Goal: Task Accomplishment & Management: Complete application form

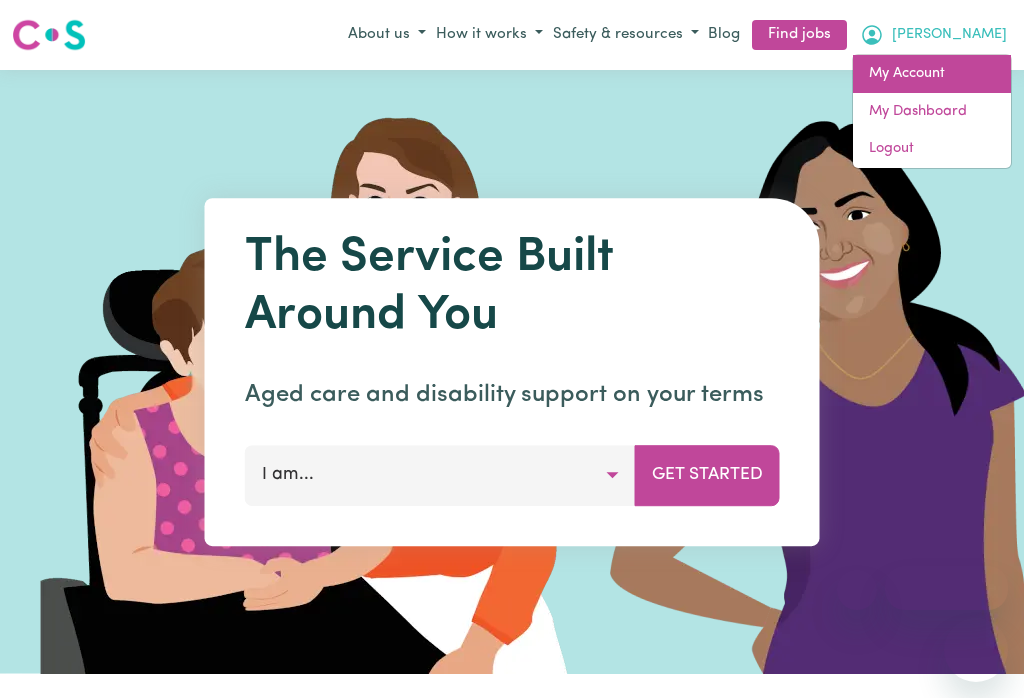
click at [918, 74] on link "My Account" at bounding box center [932, 74] width 158 height 38
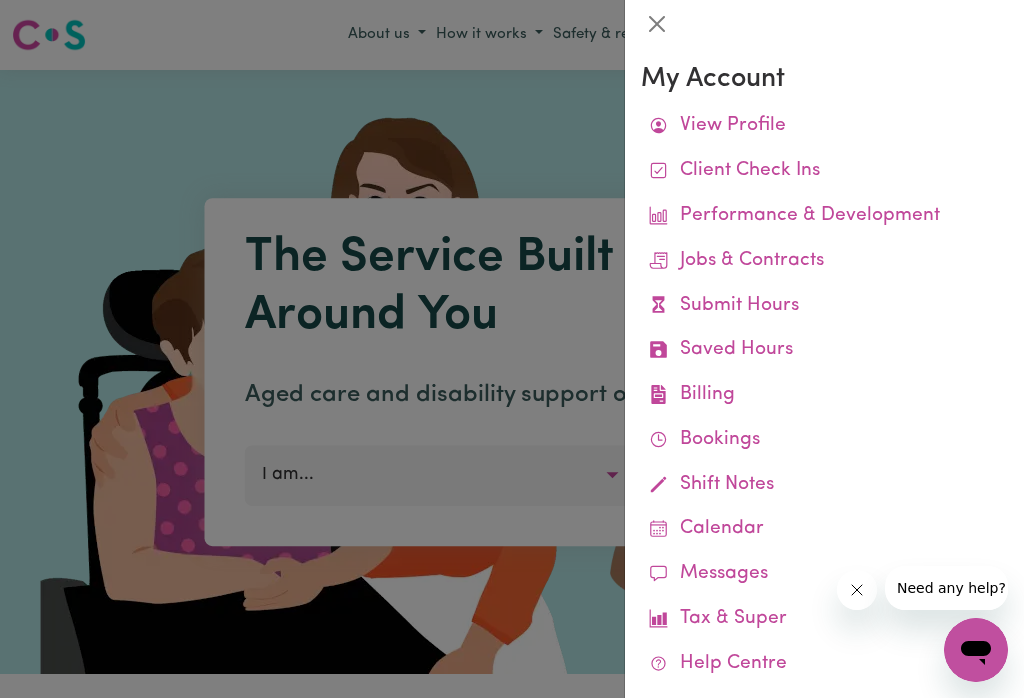
click at [0, 0] on link "Remittances" at bounding box center [0, 0] width 0 height 0
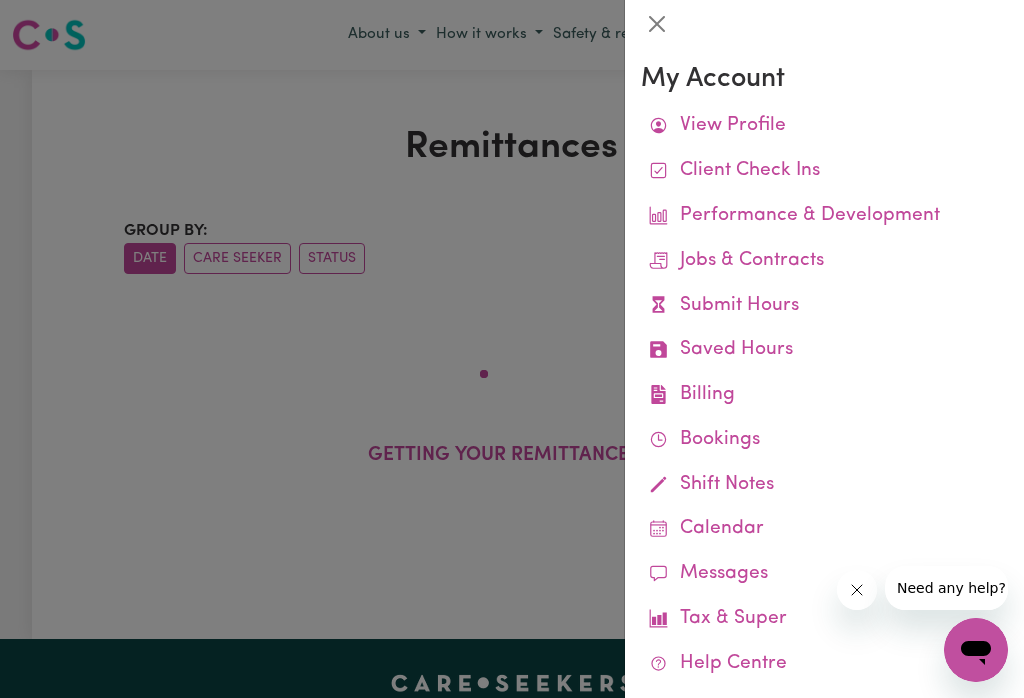
click at [651, 26] on button "Close" at bounding box center [657, 24] width 32 height 32
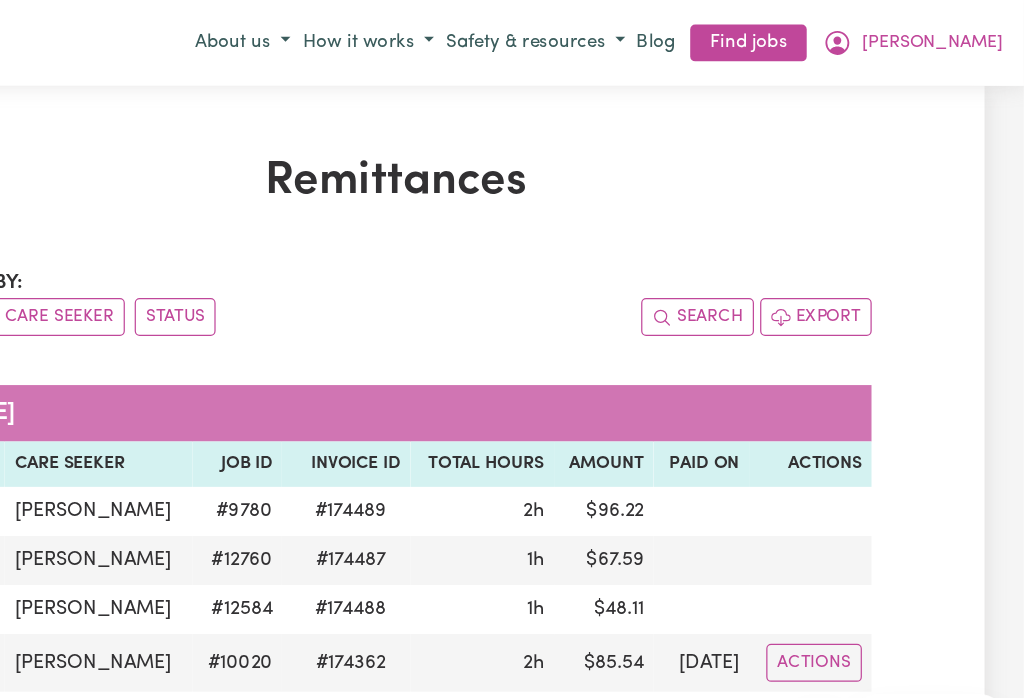
click at [860, 38] on icon "My Account" at bounding box center [872, 35] width 24 height 24
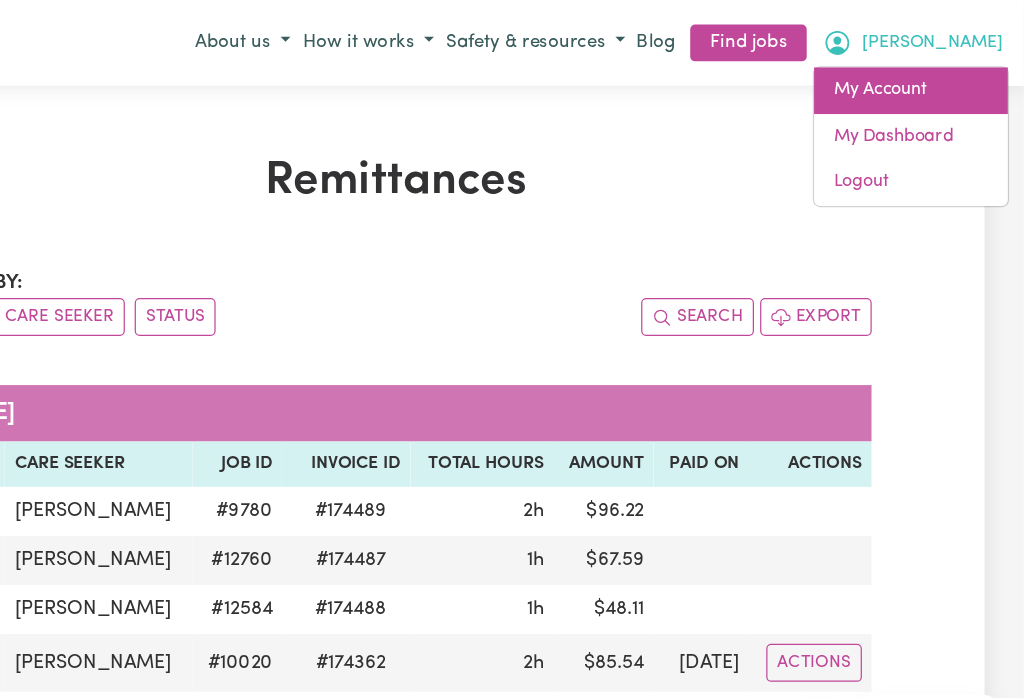
click at [853, 75] on link "My Account" at bounding box center [932, 74] width 158 height 38
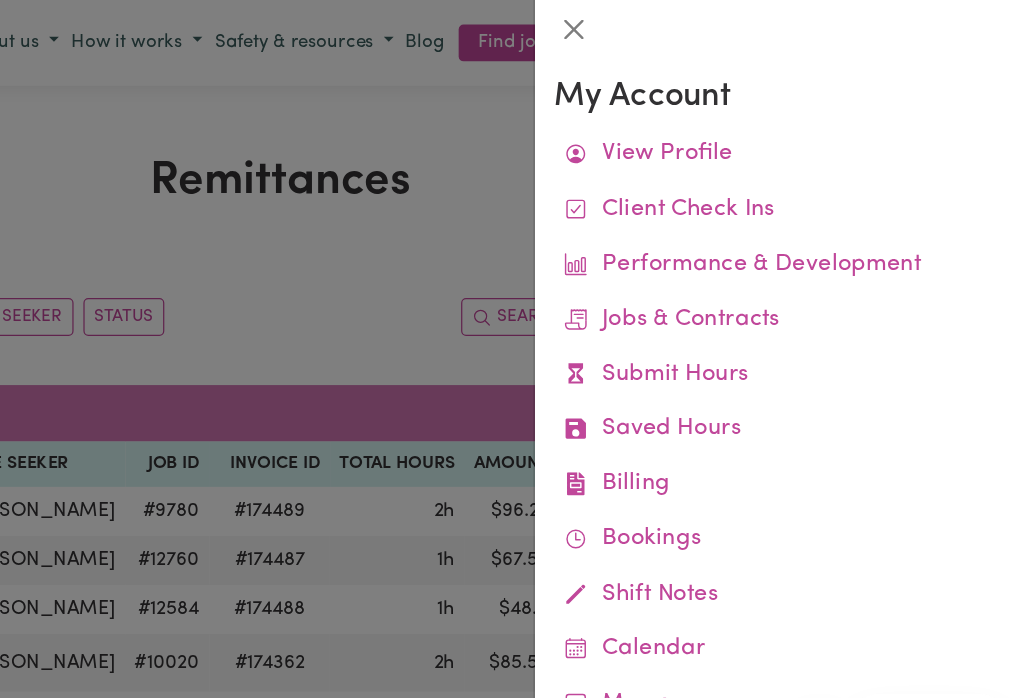
click at [641, 313] on link "Submit Hours" at bounding box center [824, 306] width 367 height 45
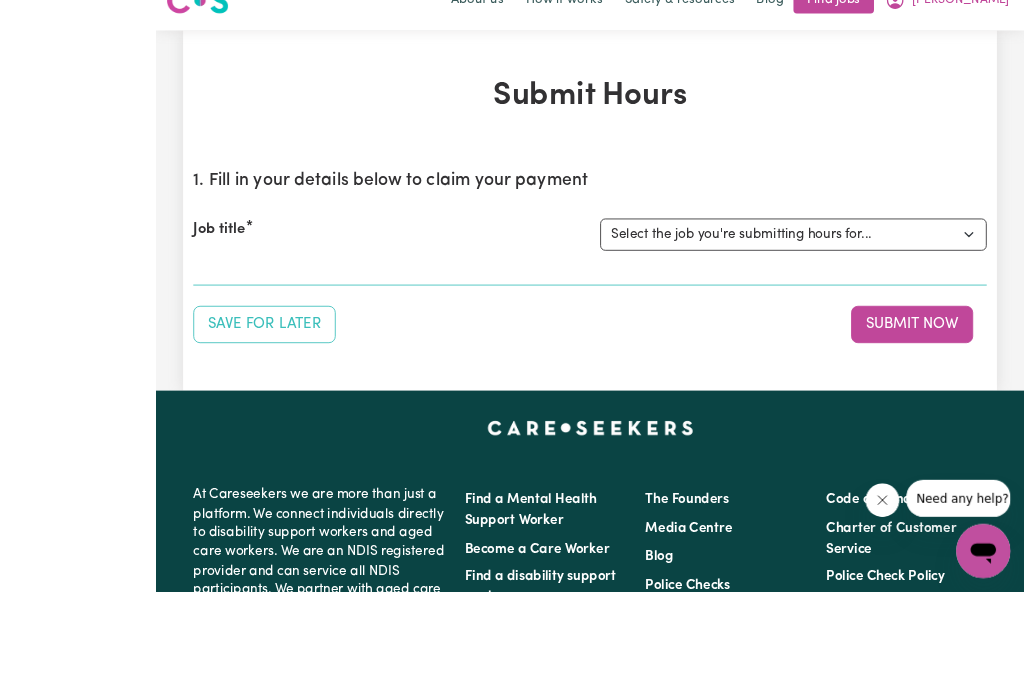
scroll to position [89, 0]
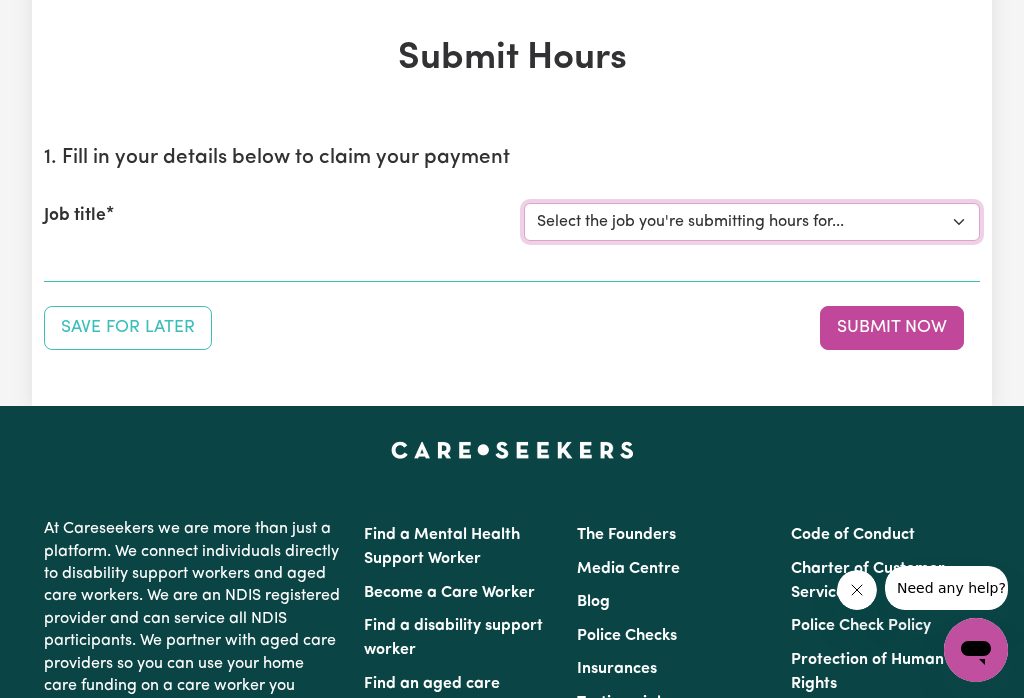
click at [943, 229] on select "Select the job you're submitting hours for... [[PERSON_NAME]] Careworker for [D…" at bounding box center [752, 222] width 456 height 38
select select "12584"
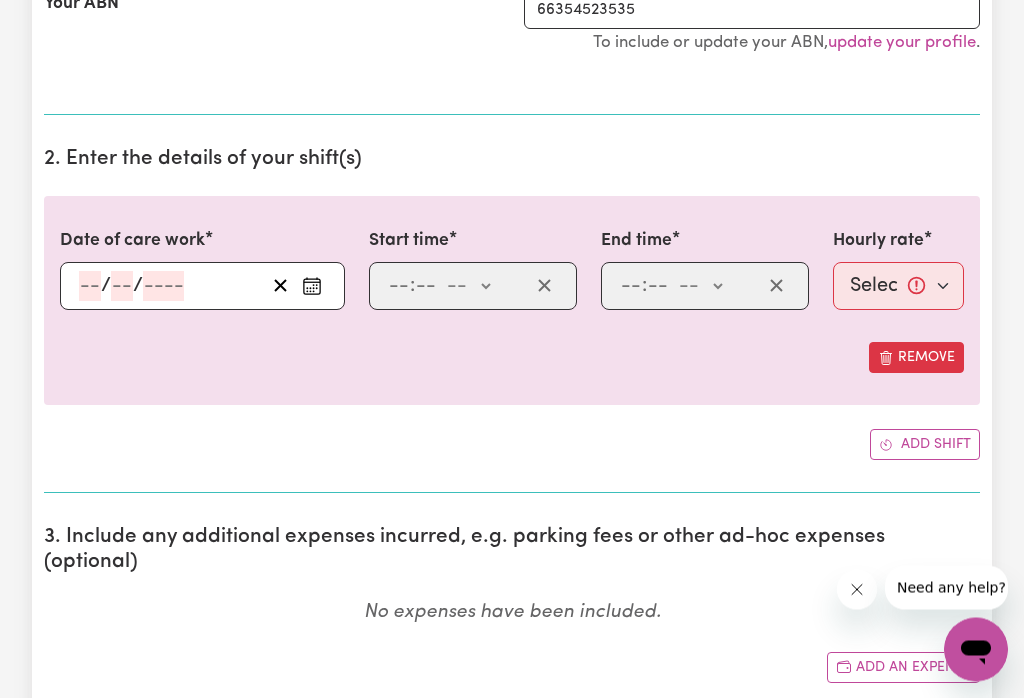
scroll to position [467, 0]
click at [317, 292] on rect "Enter the date of care work" at bounding box center [312, 285] width 16 height 15
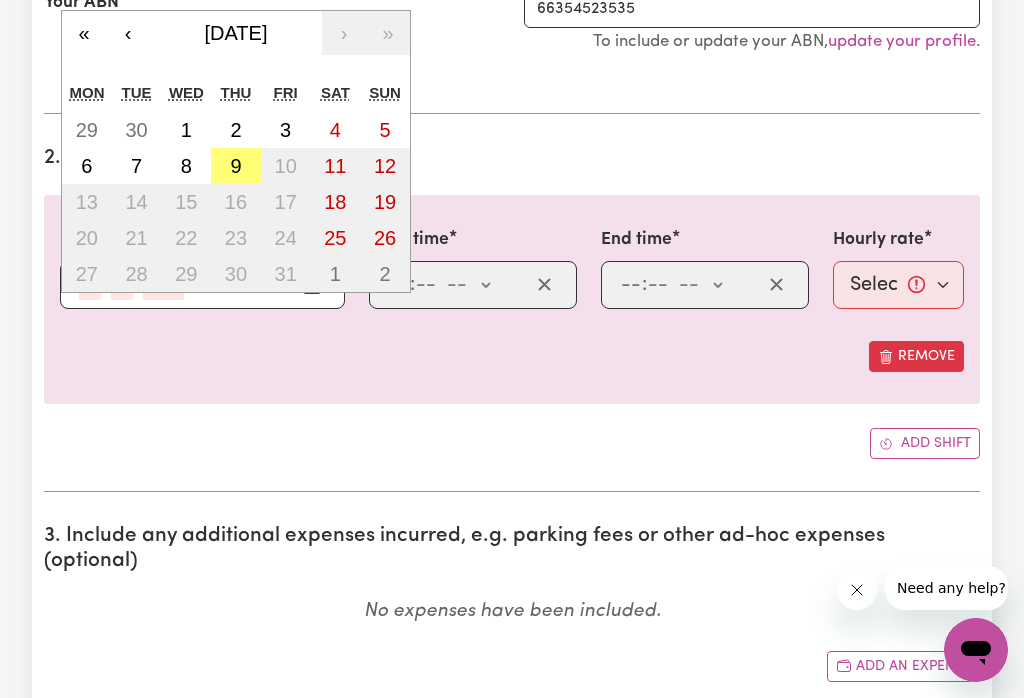
click at [233, 164] on abbr "9" at bounding box center [235, 166] width 11 height 22
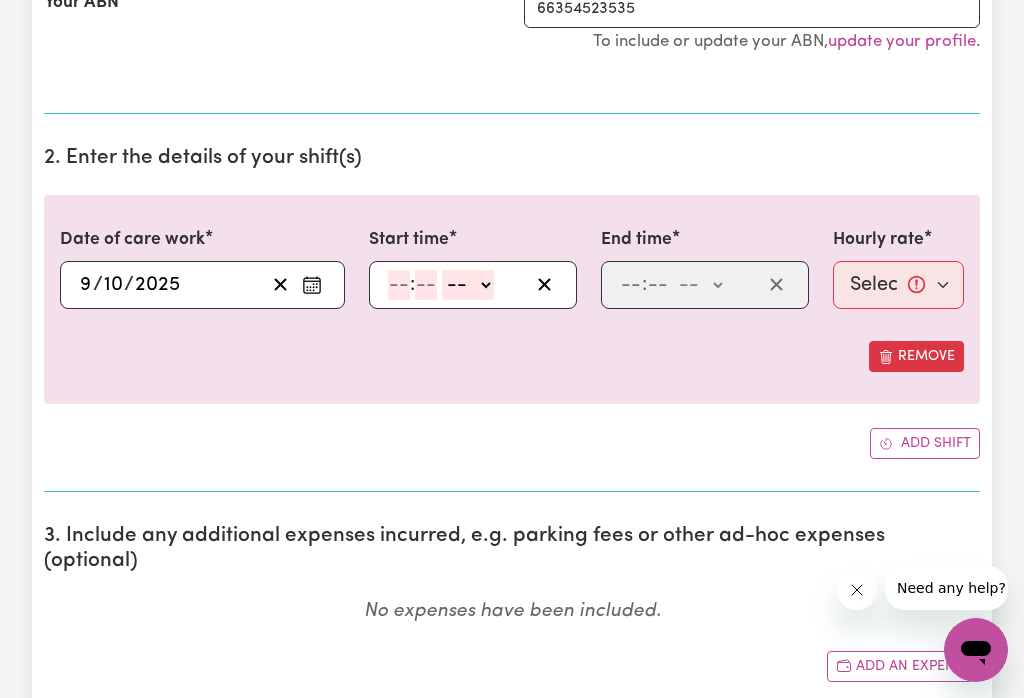
type input "[DATE]"
type input "9"
type input "10"
type input "2025"
click at [480, 295] on select "-- am pm" at bounding box center [468, 285] width 52 height 30
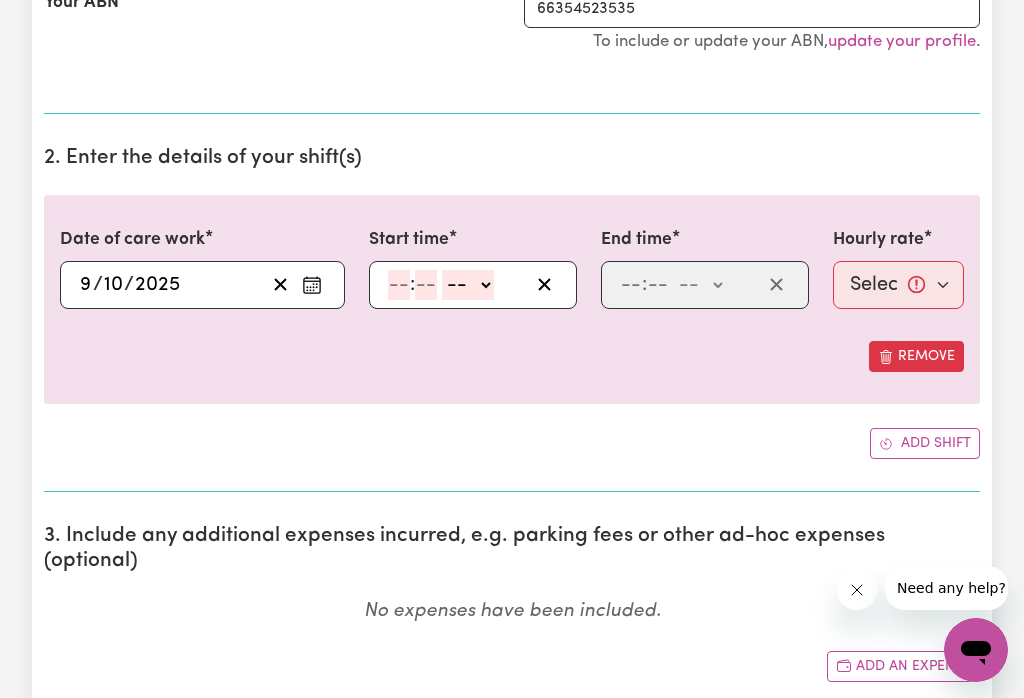
select select "am"
click at [384, 297] on div ": am pm" at bounding box center [473, 285] width 208 height 48
click at [399, 275] on input "number" at bounding box center [399, 285] width 22 height 30
type input "9"
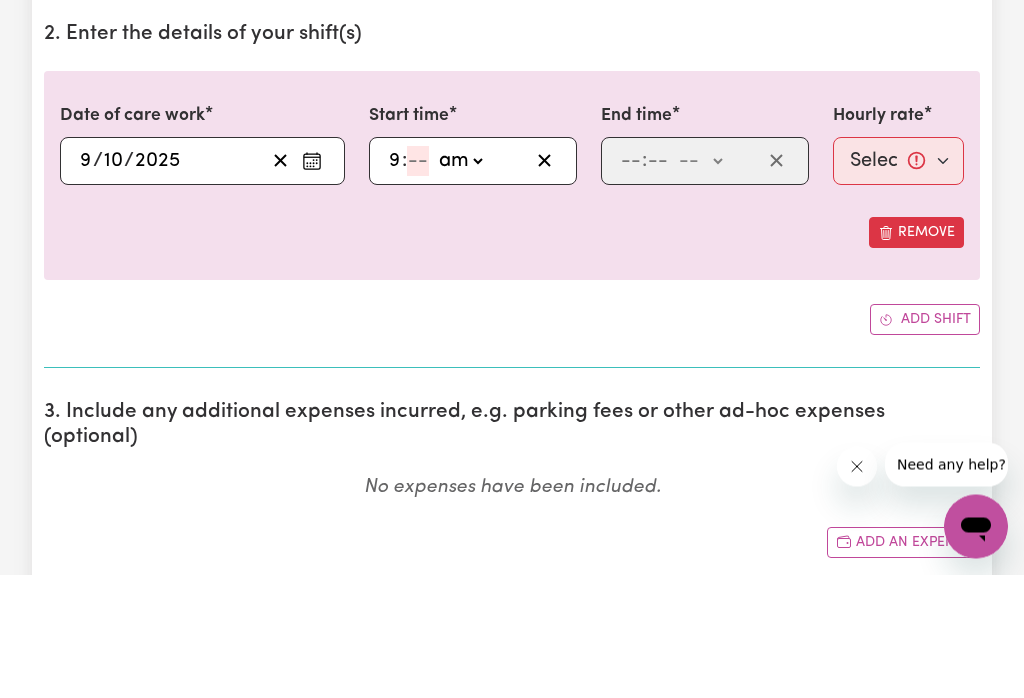
type input "09:00"
type input "0"
click at [726, 270] on select "-- am pm" at bounding box center [700, 285] width 52 height 30
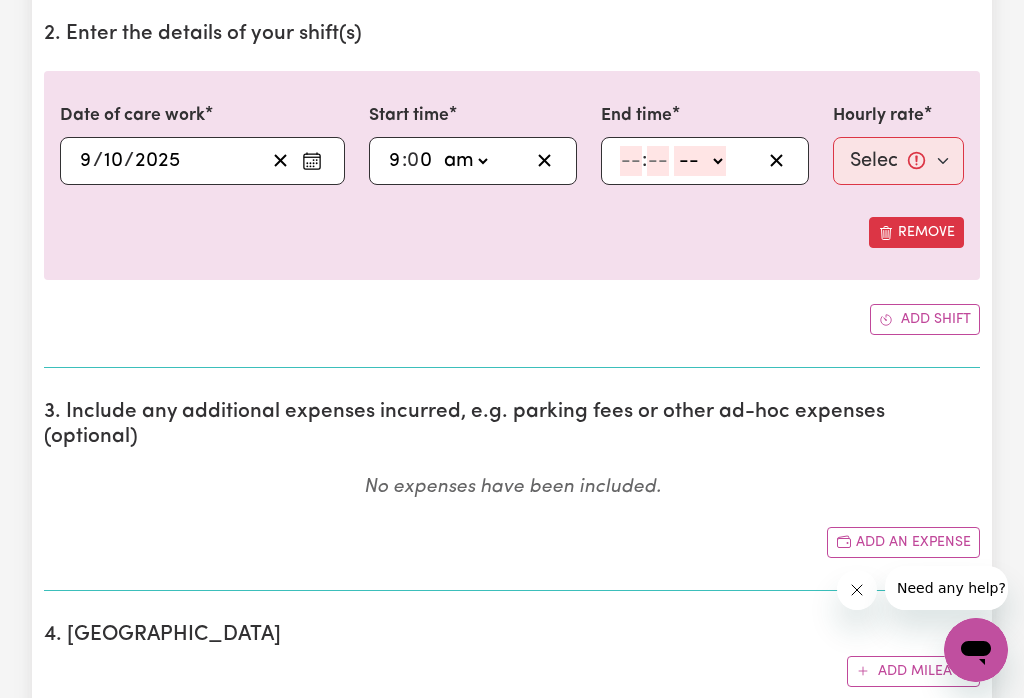
select select "am"
click at [628, 155] on input "number" at bounding box center [631, 161] width 22 height 30
type input "10"
click at [631, 152] on input "10" at bounding box center [630, 162] width 21 height 30
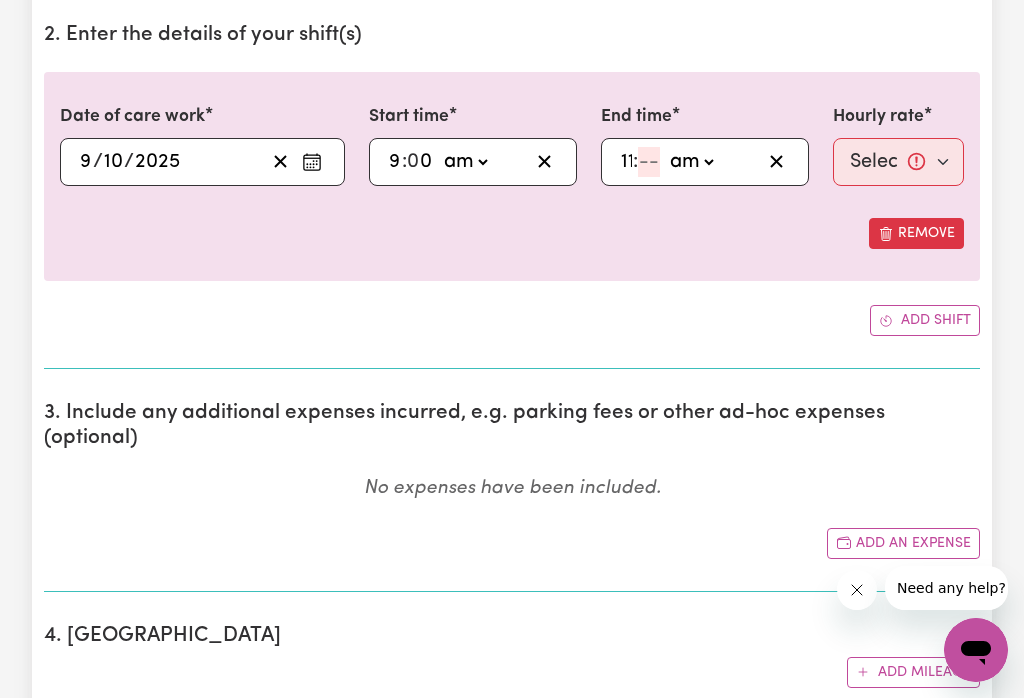
type input "11"
type input "0"
type input "11:00"
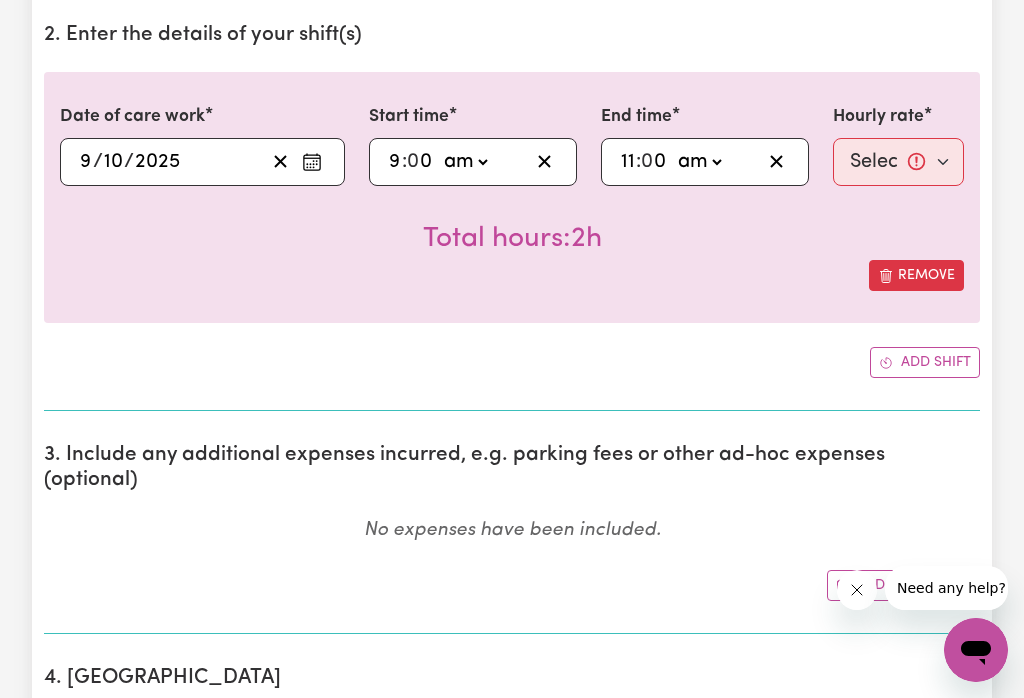
type input "0"
click at [913, 161] on select "Select rate... $52.87 (Weekday) $74.28 ([DATE]) $85.00 (Public Holiday) $105.00…" at bounding box center [898, 162] width 131 height 48
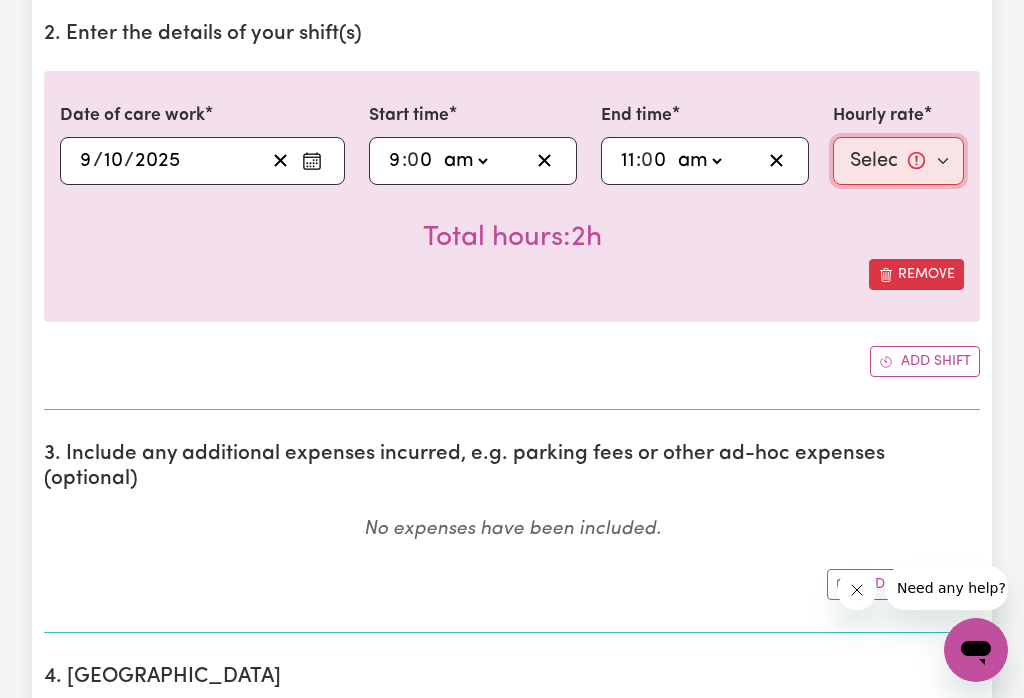
select select "52.87-Weekday"
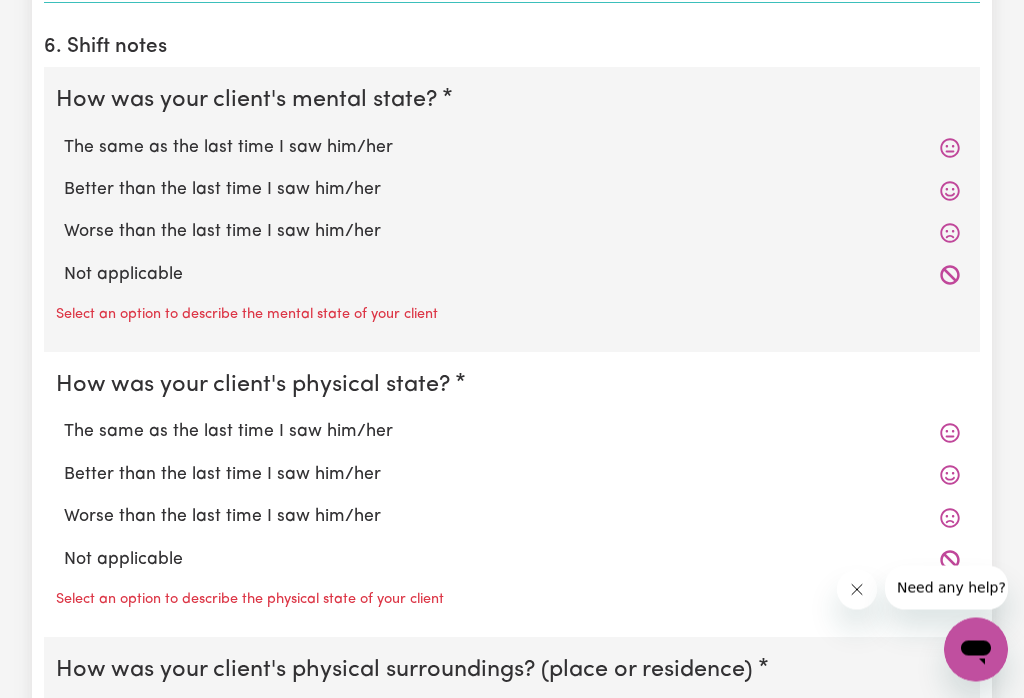
scroll to position [1600, 0]
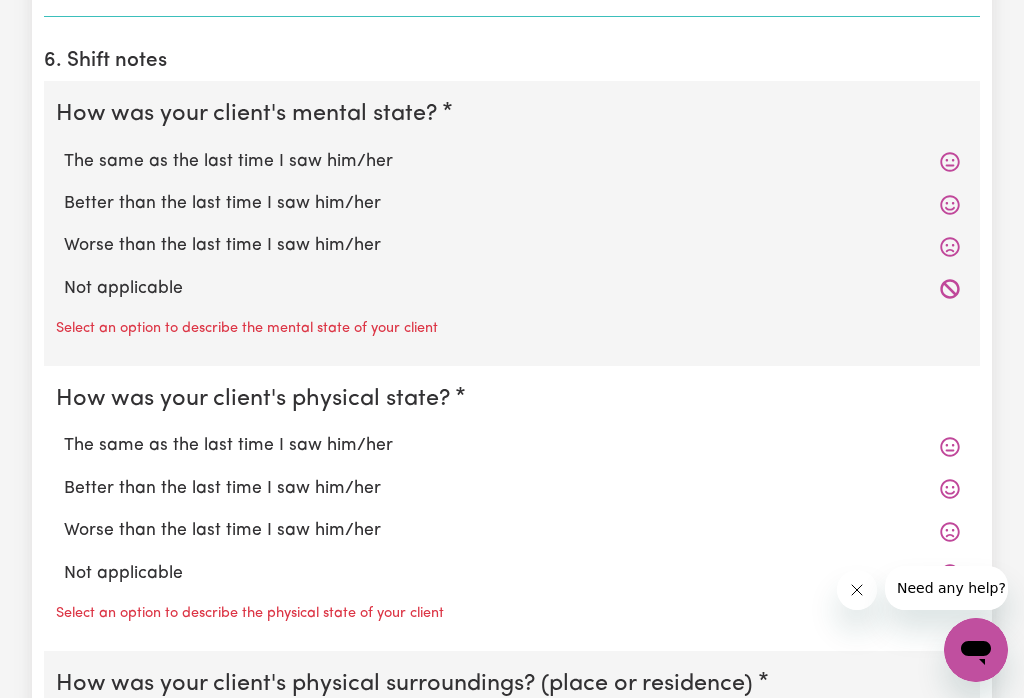
click at [369, 149] on label "The same as the last time I saw him/her" at bounding box center [512, 162] width 896 height 26
click at [64, 148] on input "The same as the last time I saw him/her" at bounding box center [63, 148] width 1 height 1
radio input "true"
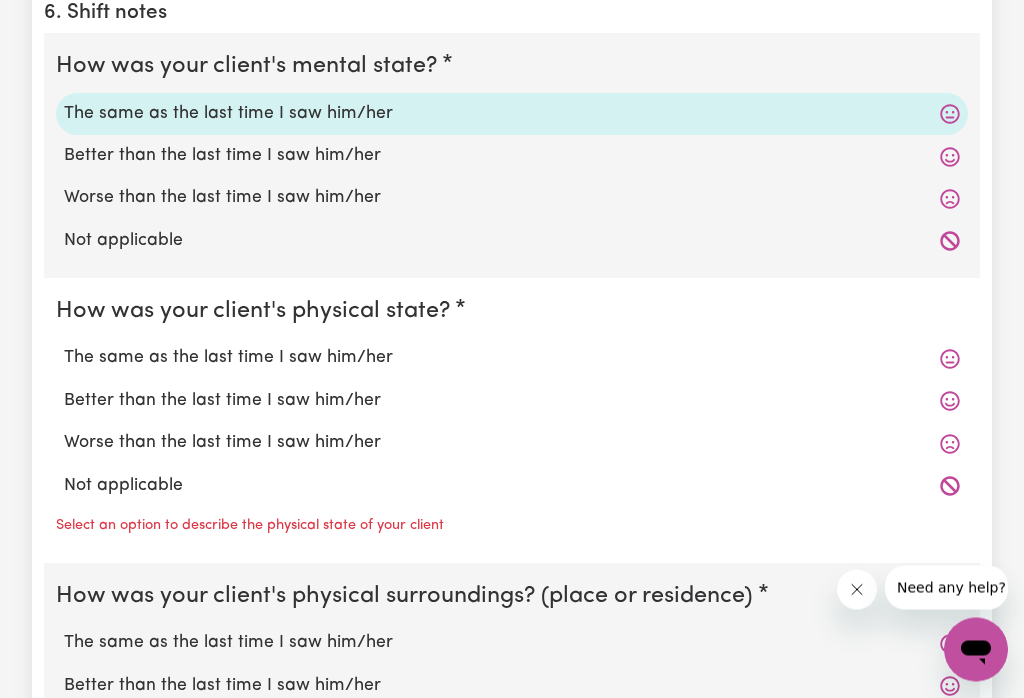
scroll to position [1648, 0]
click at [345, 345] on label "The same as the last time I saw him/her" at bounding box center [512, 358] width 896 height 26
click at [64, 344] on input "The same as the last time I saw him/her" at bounding box center [63, 344] width 1 height 1
radio input "true"
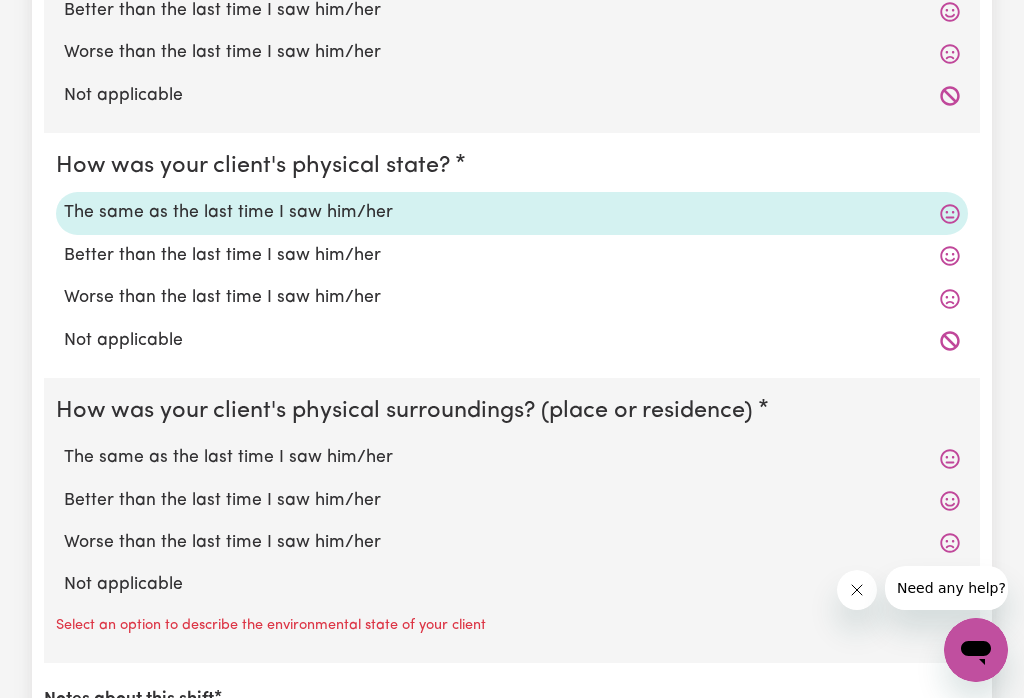
click at [350, 445] on label "The same as the last time I saw him/her" at bounding box center [512, 458] width 896 height 26
click at [64, 444] on input "The same as the last time I saw him/her" at bounding box center [63, 444] width 1 height 1
radio input "true"
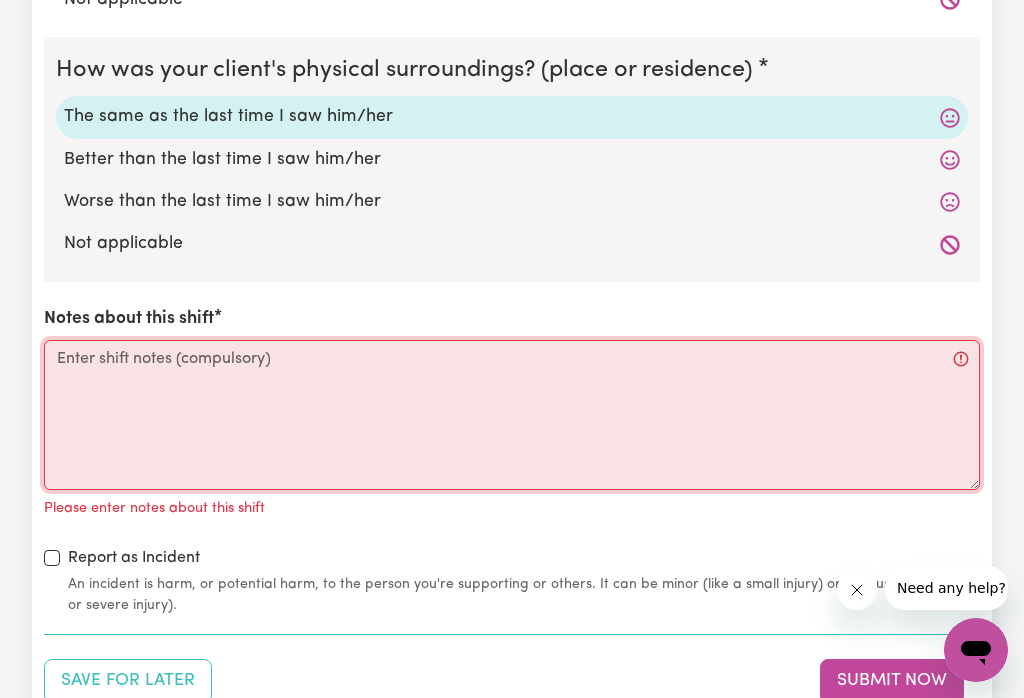
click at [167, 348] on textarea "Notes about this shift" at bounding box center [512, 415] width 936 height 150
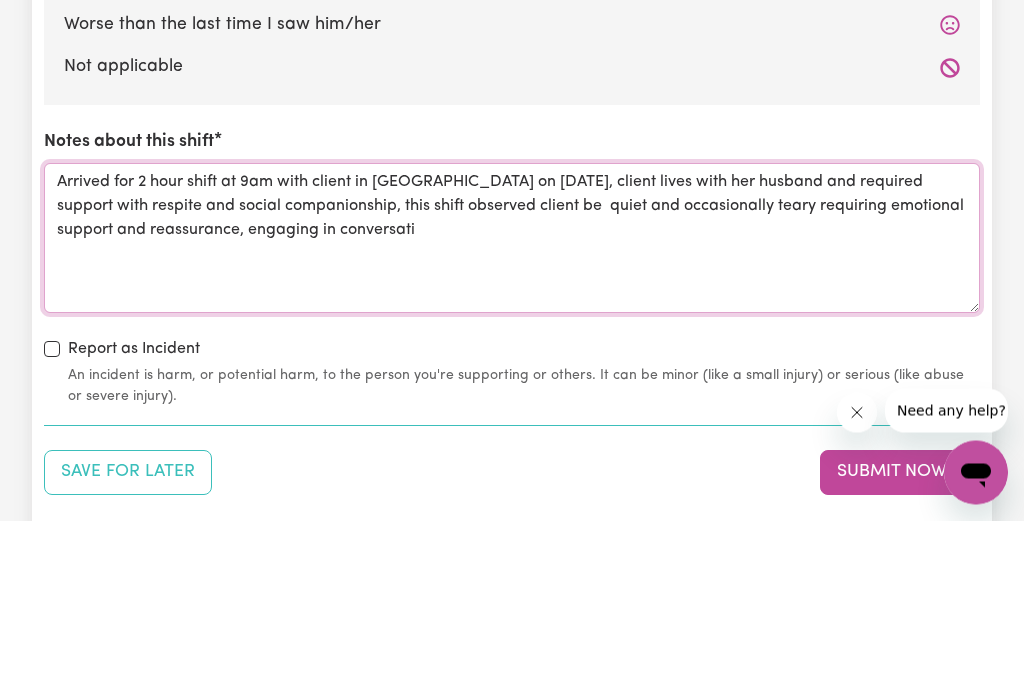
click at [184, 341] on textarea "Arrived for 2 hour shift at 9am with client in [GEOGRAPHIC_DATA] on [DATE], cli…" at bounding box center [512, 416] width 936 height 150
click at [528, 341] on textarea "Arrived for 2 hour shift at 9am with client in [GEOGRAPHIC_DATA] on [DATE], cli…" at bounding box center [512, 416] width 936 height 150
click at [585, 341] on textarea "Arrived for 2 hour shift at 9am with client in [GEOGRAPHIC_DATA] on [DATE], cli…" at bounding box center [512, 416] width 936 height 150
click at [539, 341] on textarea "Arrived for 2 hour shift at 9am with client in [GEOGRAPHIC_DATA] on [DATE], cli…" at bounding box center [512, 416] width 936 height 150
click at [75, 341] on textarea "Arrived for 2 hour shift at 9am with client in [GEOGRAPHIC_DATA] on [DATE], cli…" at bounding box center [512, 416] width 936 height 150
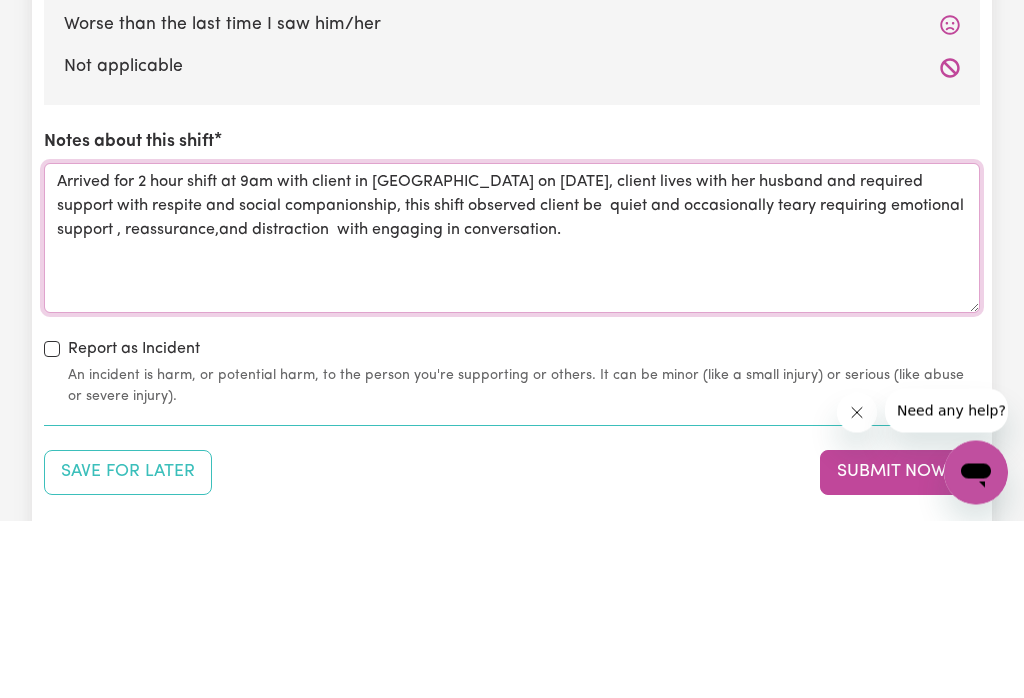
click at [144, 341] on textarea "Arrived for 2 hour shift at 9am with client in [GEOGRAPHIC_DATA] on [DATE], cli…" at bounding box center [512, 416] width 936 height 150
click at [372, 341] on textarea "Arrived for 2 hour shift at 9am with client in [GEOGRAPHIC_DATA] on [DATE], cli…" at bounding box center [512, 416] width 936 height 150
click at [143, 341] on textarea "Arrived for 2 hour shift at 9am with client in [GEOGRAPHIC_DATA] on [DATE], cli…" at bounding box center [512, 416] width 936 height 150
click at [262, 341] on textarea "Arrived for 2 hour shift at 9am with client in [GEOGRAPHIC_DATA] on [DATE], cli…" at bounding box center [512, 416] width 936 height 150
click at [117, 341] on textarea "Arrived for 2 hour shift at 9am with client in [GEOGRAPHIC_DATA] on [DATE], cli…" at bounding box center [512, 416] width 936 height 150
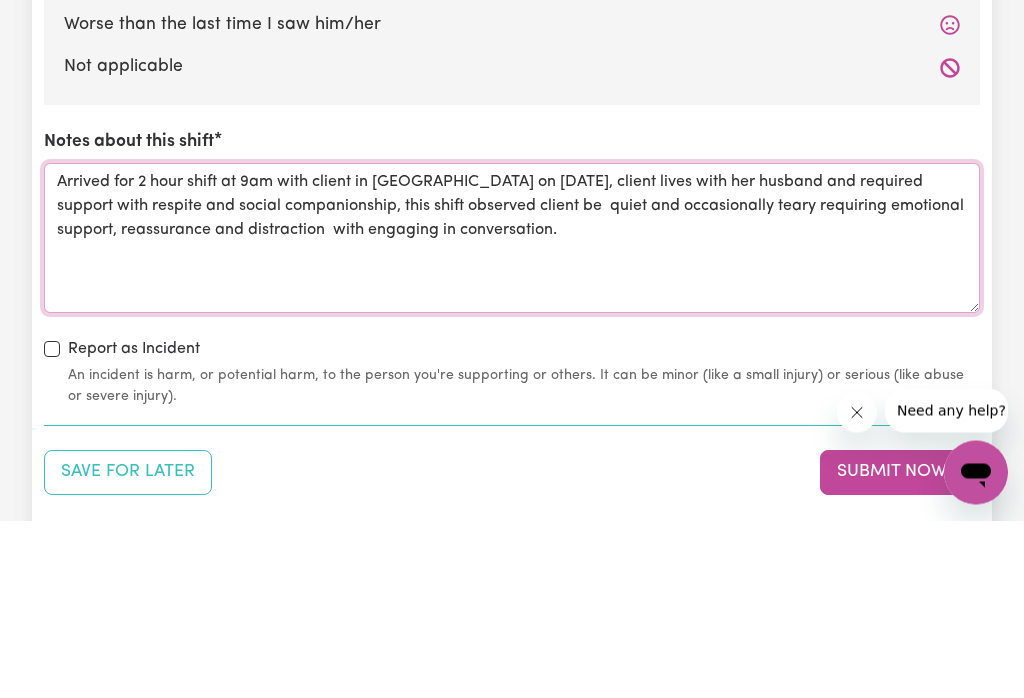
click at [540, 341] on textarea "Arrived for 2 hour shift at 9am with client in [GEOGRAPHIC_DATA] on [DATE], cli…" at bounding box center [512, 416] width 936 height 150
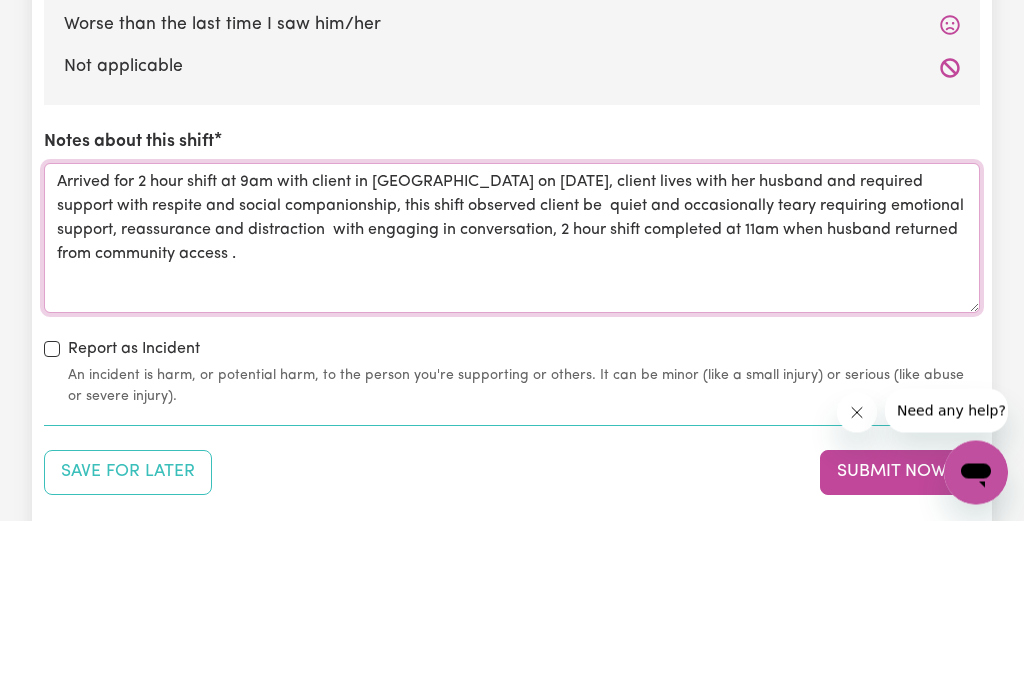
click at [559, 341] on textarea "Arrived for 2 hour shift at 9am with client in [GEOGRAPHIC_DATA] on [DATE], cli…" at bounding box center [512, 416] width 936 height 150
click at [546, 341] on textarea "Arrived for 2 hour shift at 9am with client in [GEOGRAPHIC_DATA] on [DATE], cli…" at bounding box center [512, 416] width 936 height 150
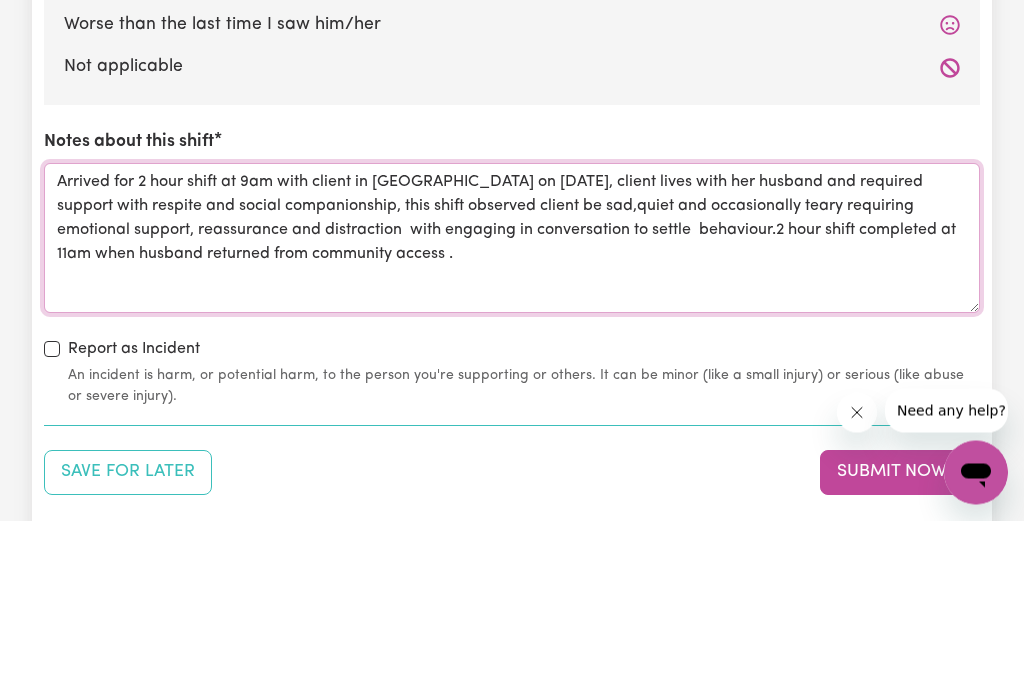
click at [376, 341] on textarea "Arrived for 2 hour shift at 9am with client in [GEOGRAPHIC_DATA] on [DATE], cli…" at bounding box center [512, 416] width 936 height 150
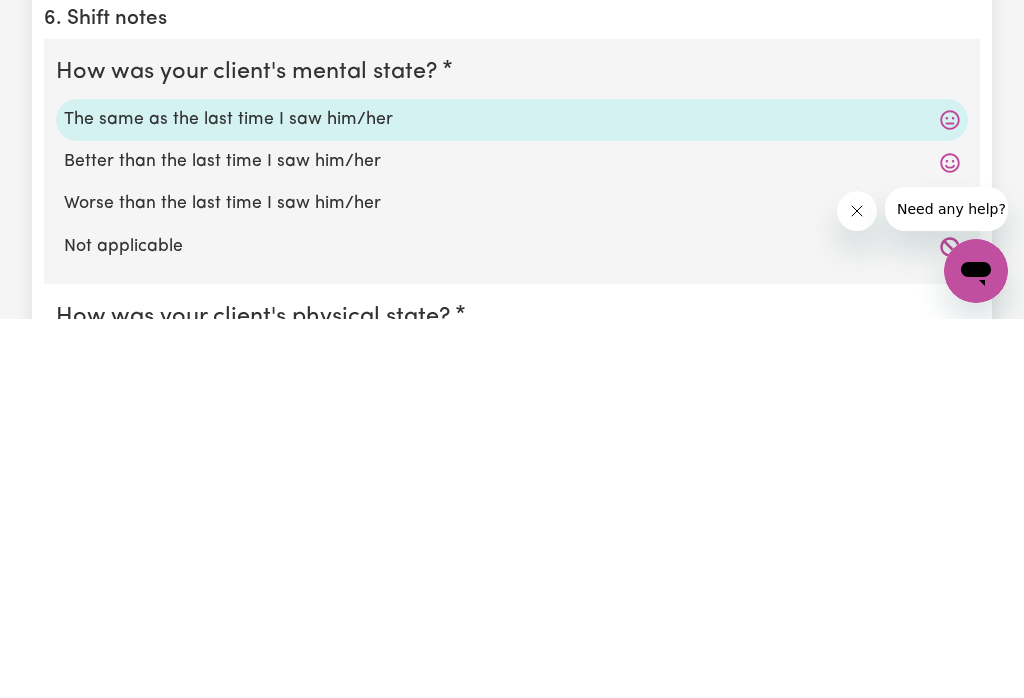
scroll to position [1264, 0]
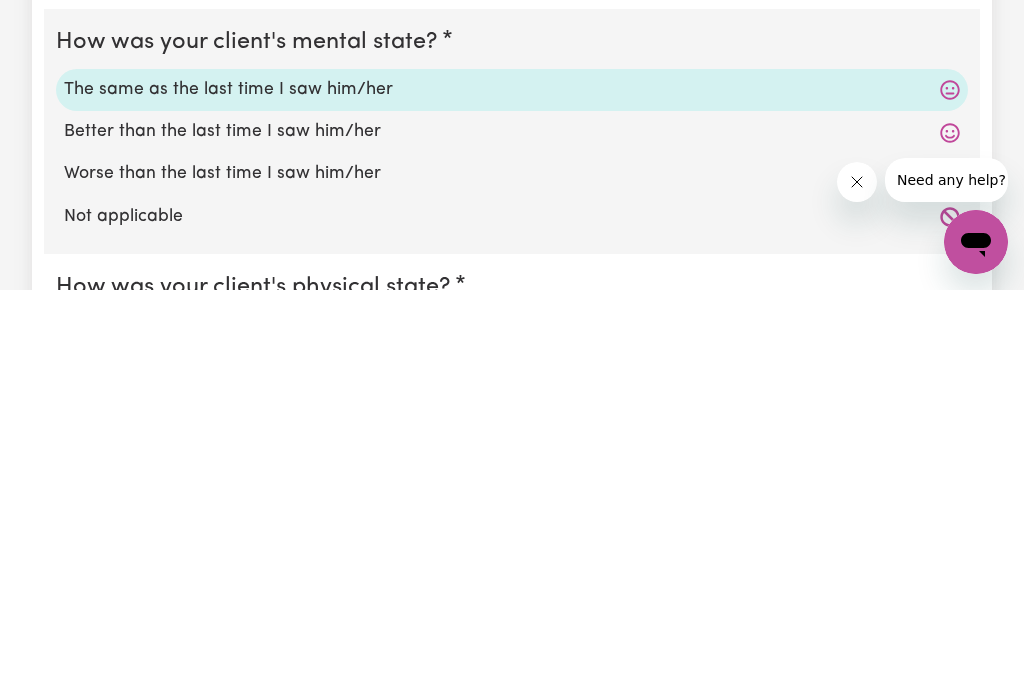
type textarea "Arrived for 2 hour shift at 9am with client in [GEOGRAPHIC_DATA] on [DATE], cli…"
click at [240, 569] on label "Worse than the last time I saw him/her" at bounding box center [512, 582] width 896 height 26
click at [64, 568] on input "Worse than the last time I saw him/her" at bounding box center [63, 568] width 1 height 1
radio input "true"
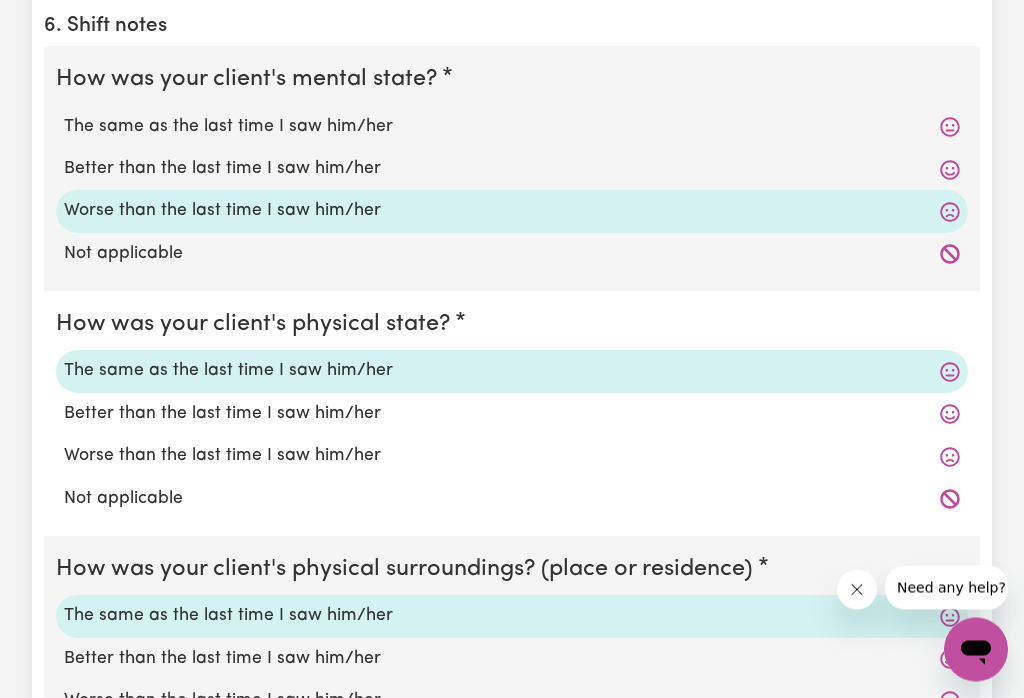
scroll to position [1637, 0]
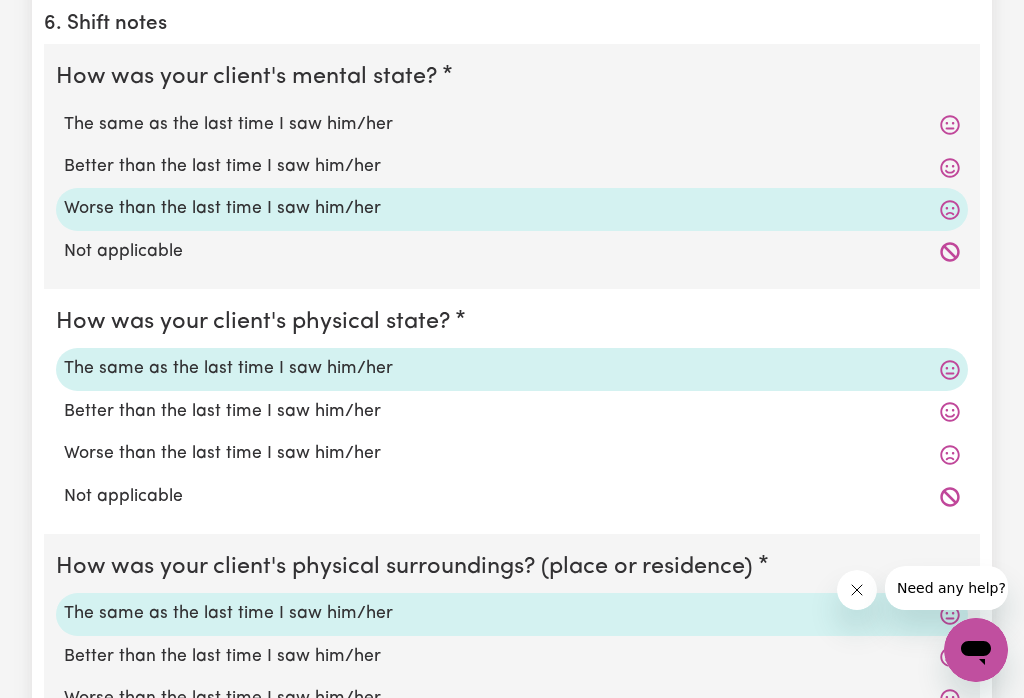
click at [959, 445] on icon at bounding box center [950, 455] width 20 height 20
click at [938, 441] on label "Worse than the last time I saw him/her" at bounding box center [512, 454] width 896 height 26
click at [64, 440] on input "Worse than the last time I saw him/her" at bounding box center [63, 440] width 1 height 1
radio input "true"
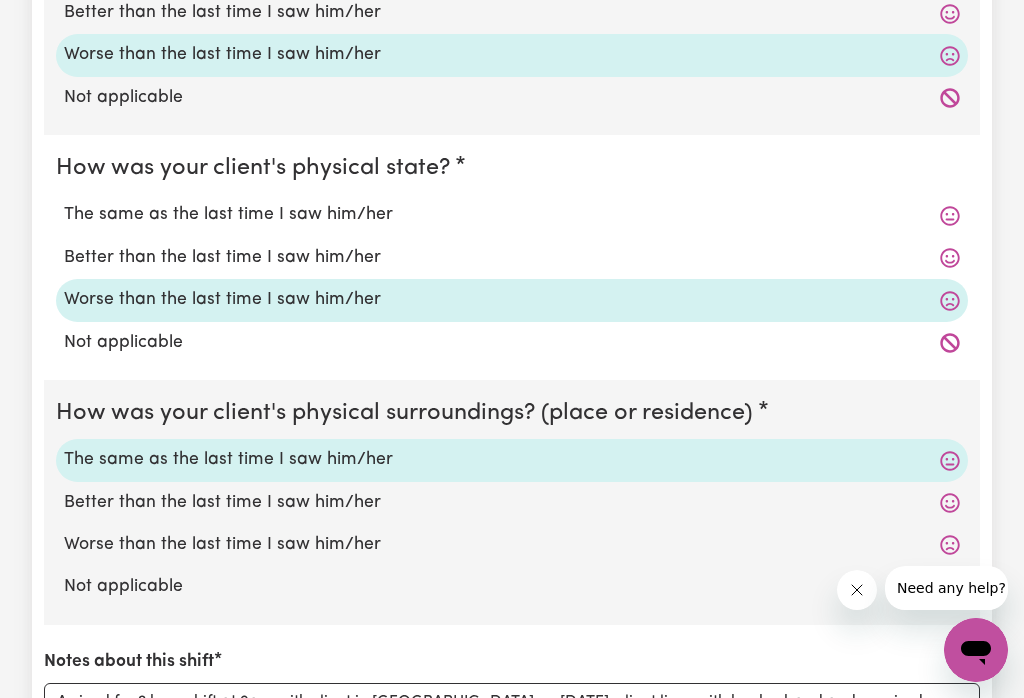
scroll to position [1813, 0]
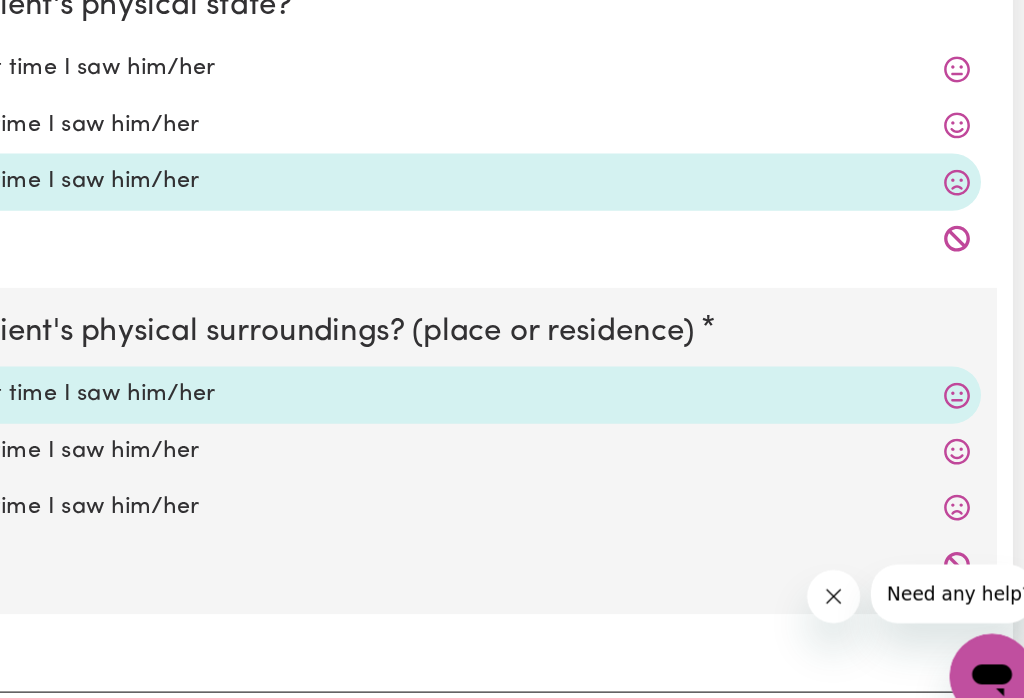
click at [940, 513] on icon at bounding box center [950, 523] width 20 height 20
click at [940, 514] on icon at bounding box center [949, 523] width 19 height 19
click at [726, 510] on label "Worse than the last time I saw him/her" at bounding box center [512, 523] width 896 height 26
click at [64, 509] on input "Worse than the last time I saw him/her" at bounding box center [63, 509] width 1 height 1
radio input "true"
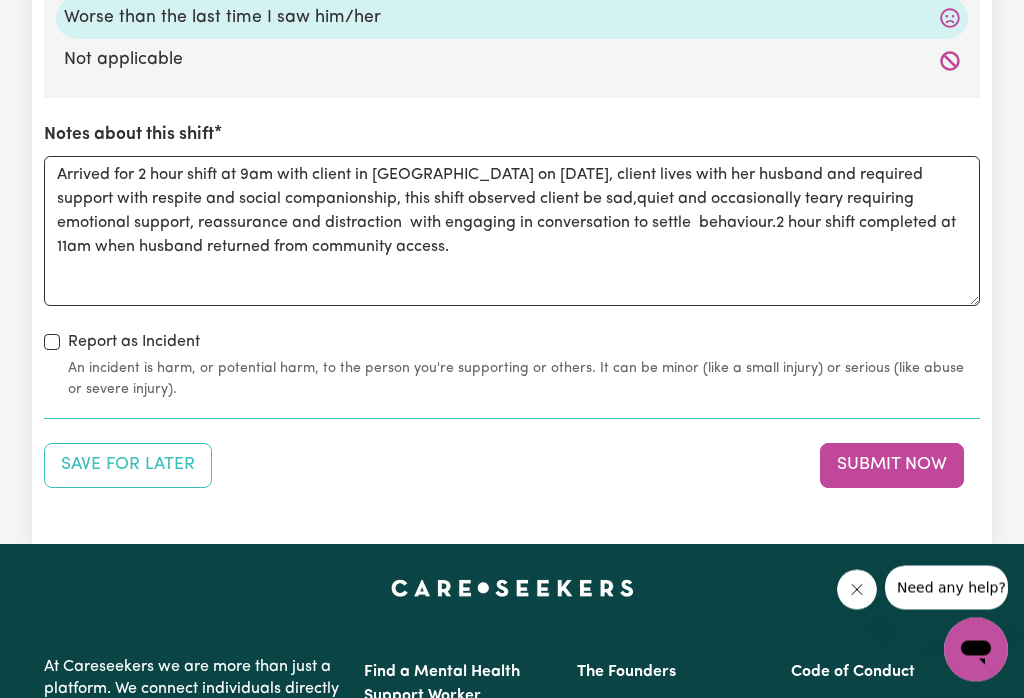
scroll to position [2336, 0]
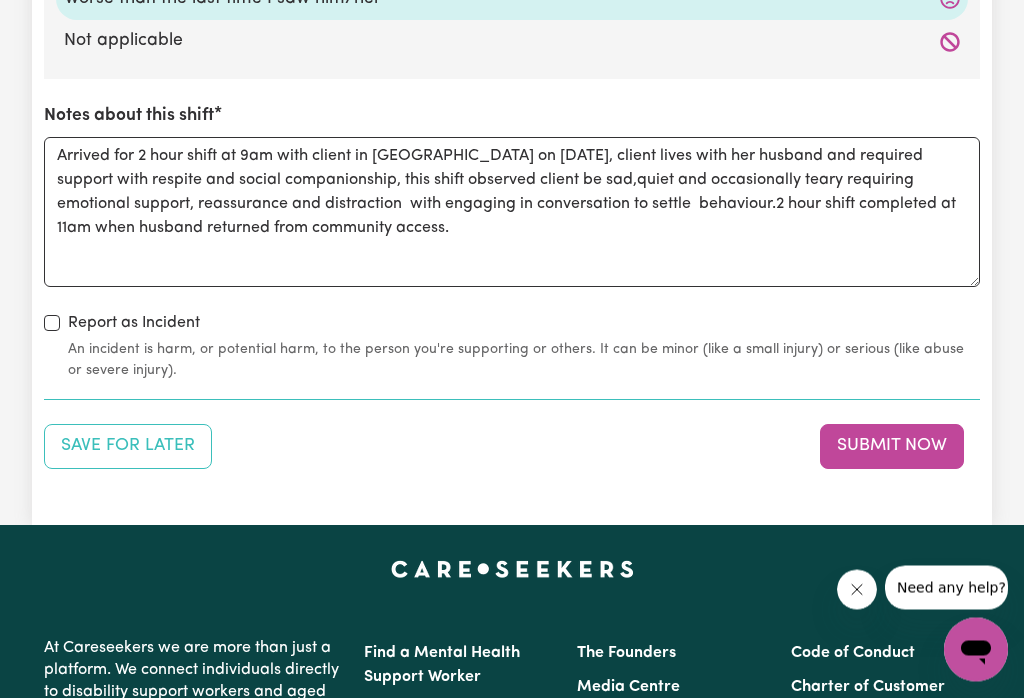
click at [874, 427] on button "Submit Now" at bounding box center [892, 447] width 144 height 44
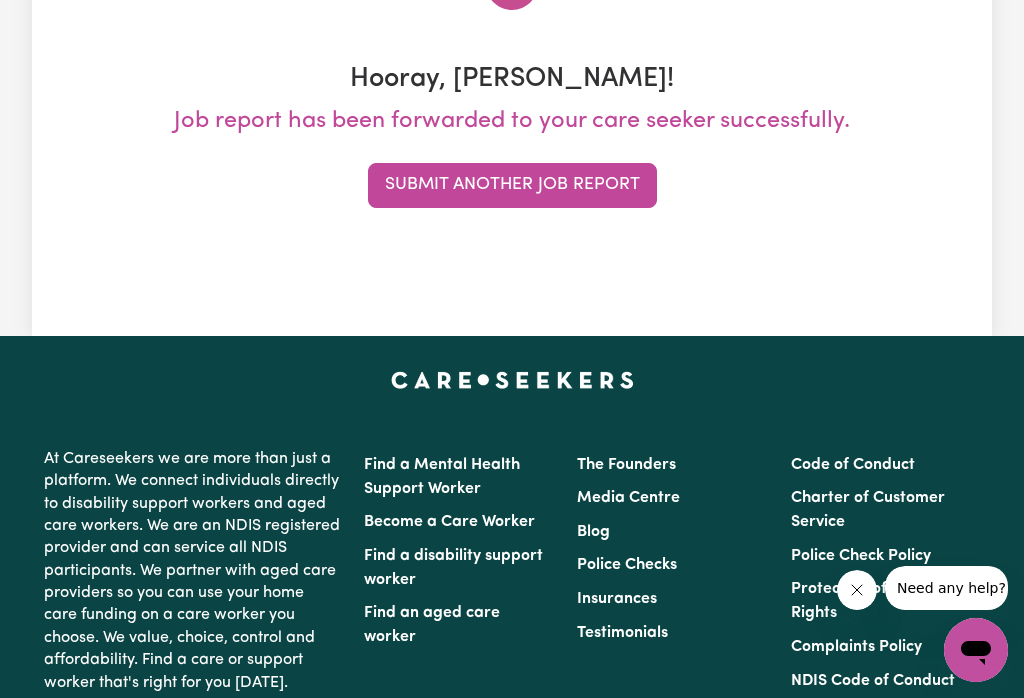
scroll to position [0, 0]
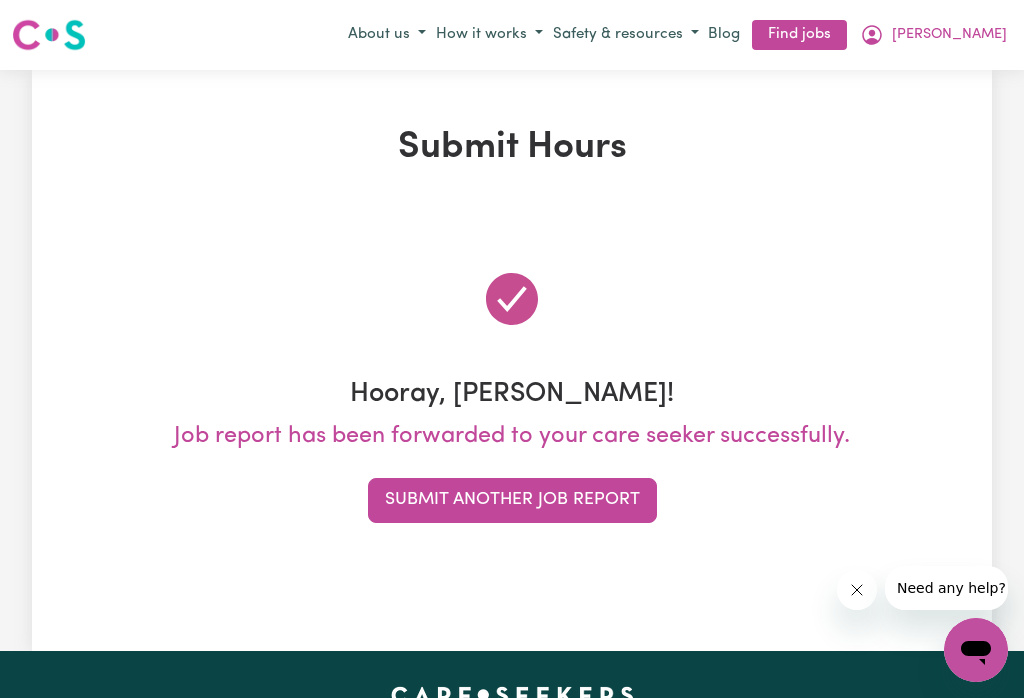
click at [523, 493] on button "Submit Another Job Report" at bounding box center [512, 500] width 289 height 44
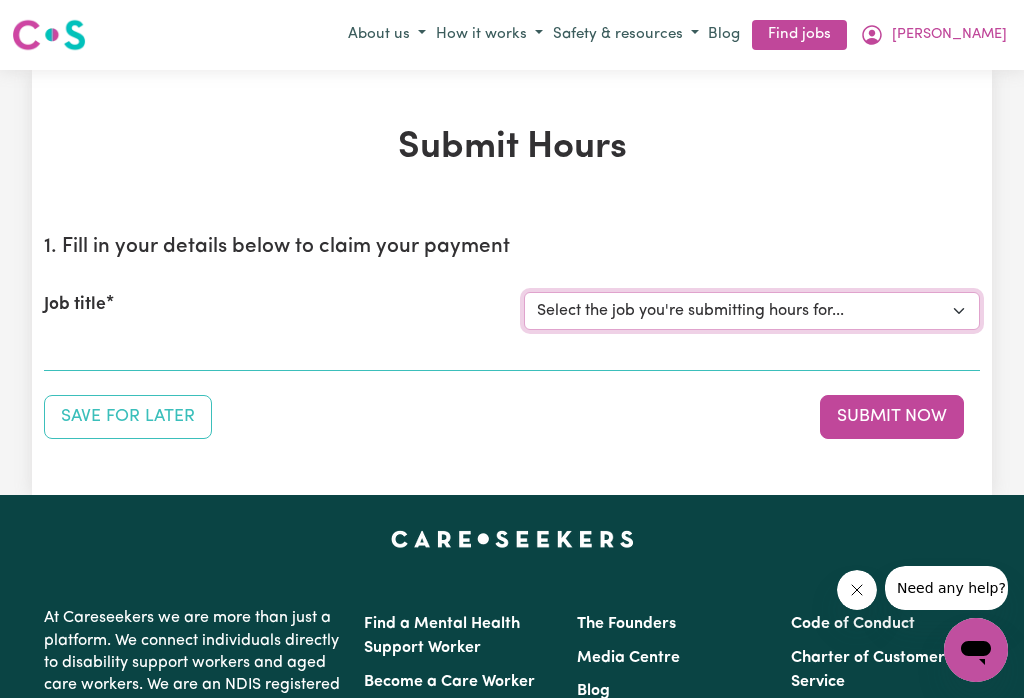
click at [940, 311] on select "Select the job you're submitting hours for... [[PERSON_NAME]] Careworker for [D…" at bounding box center [752, 311] width 456 height 38
select select "10020"
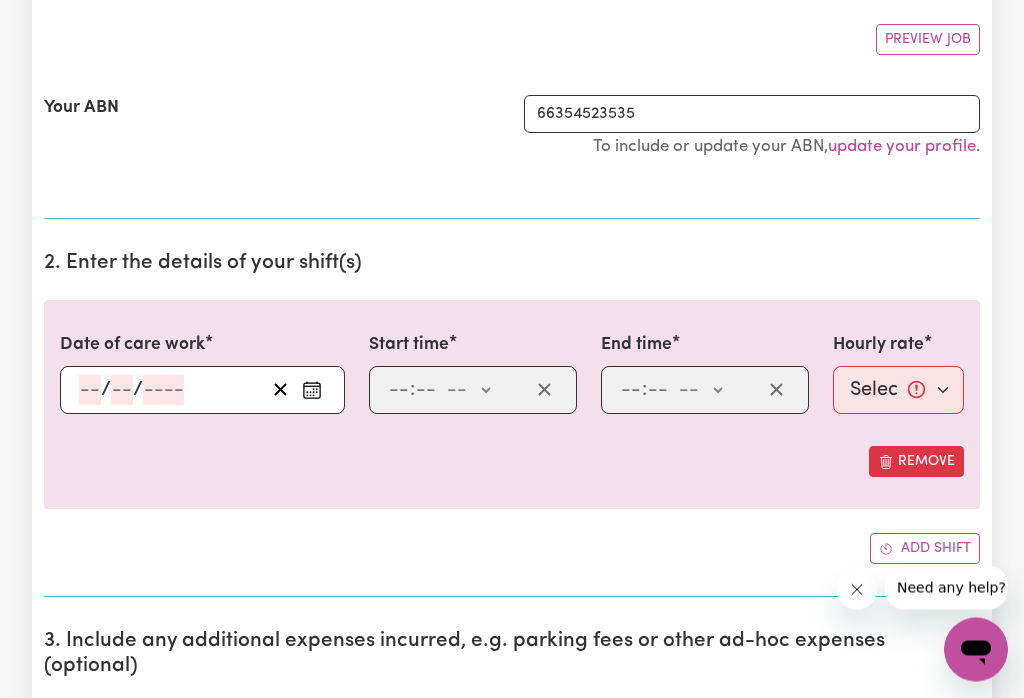
click at [316, 399] on button "Enter the date of care work" at bounding box center [312, 391] width 32 height 30
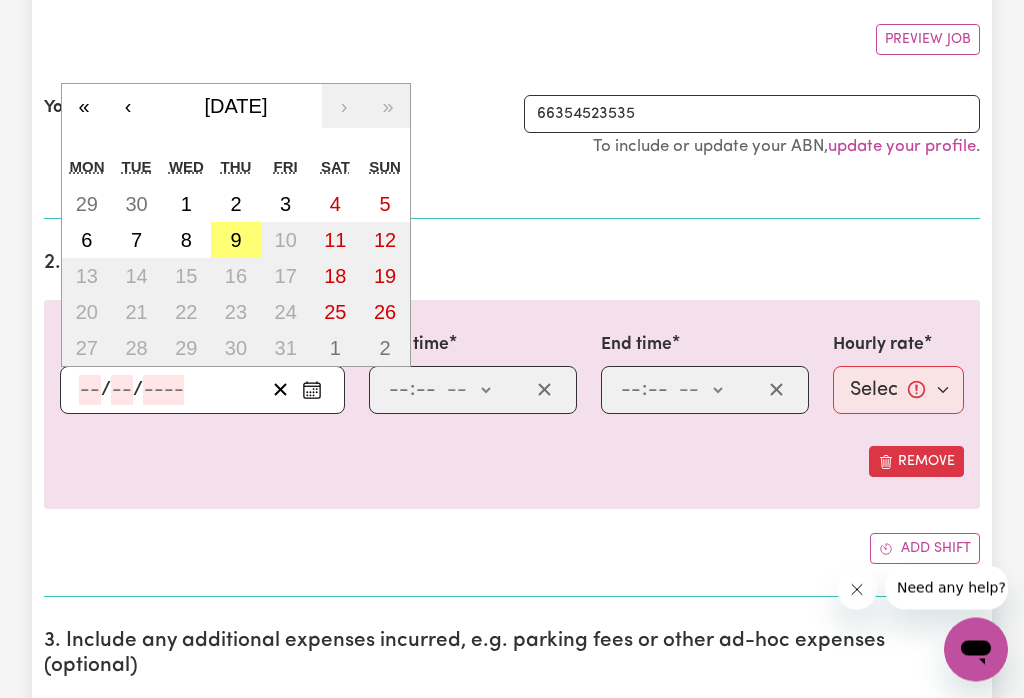
scroll to position [362, 0]
click at [232, 238] on abbr "9" at bounding box center [235, 240] width 11 height 22
type input "[DATE]"
type input "9"
type input "10"
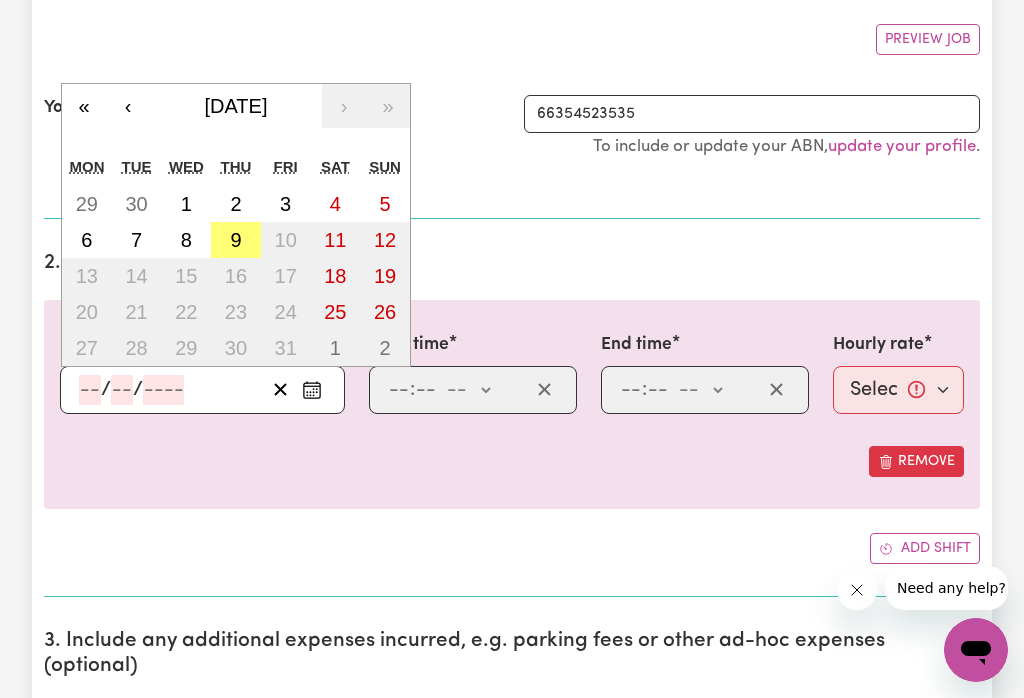
type input "2025"
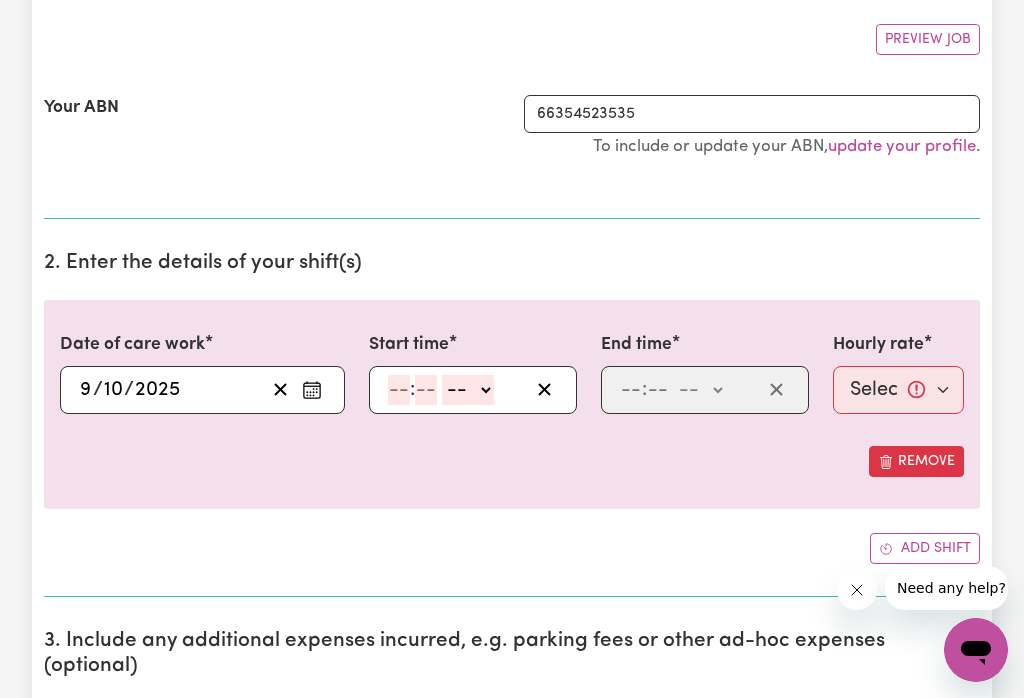
click at [494, 386] on select "-- am pm" at bounding box center [468, 390] width 52 height 30
select select "am"
click at [392, 396] on input "number" at bounding box center [399, 390] width 22 height 30
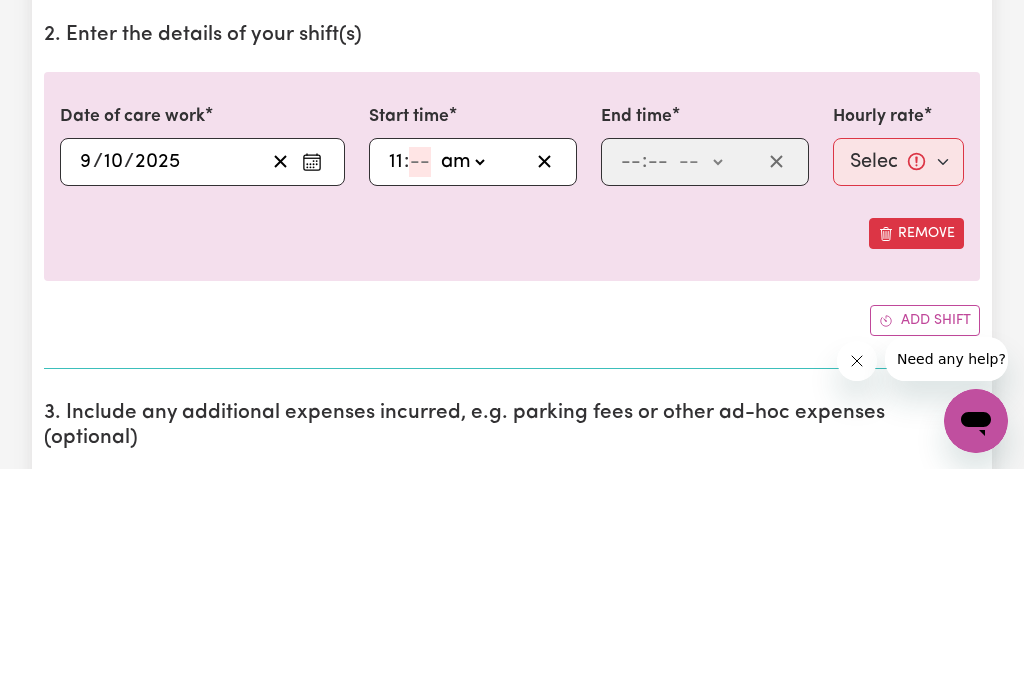
type input "11"
type input "3"
type input "11:03"
type input "30"
type input "11:30"
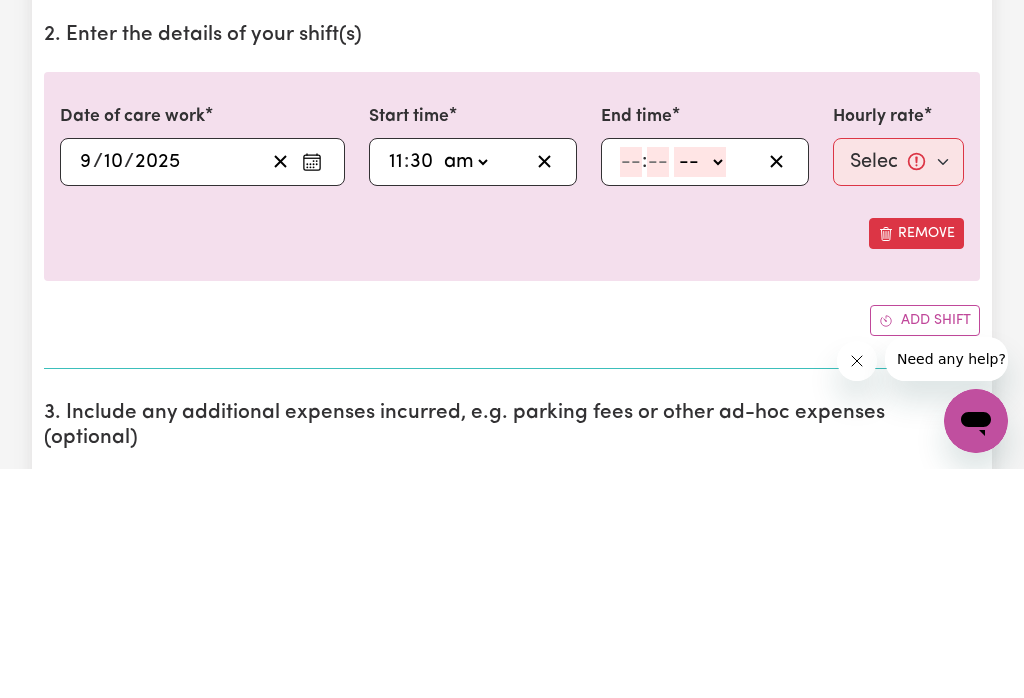
type input "30"
click at [726, 376] on select "-- am pm" at bounding box center [700, 391] width 52 height 30
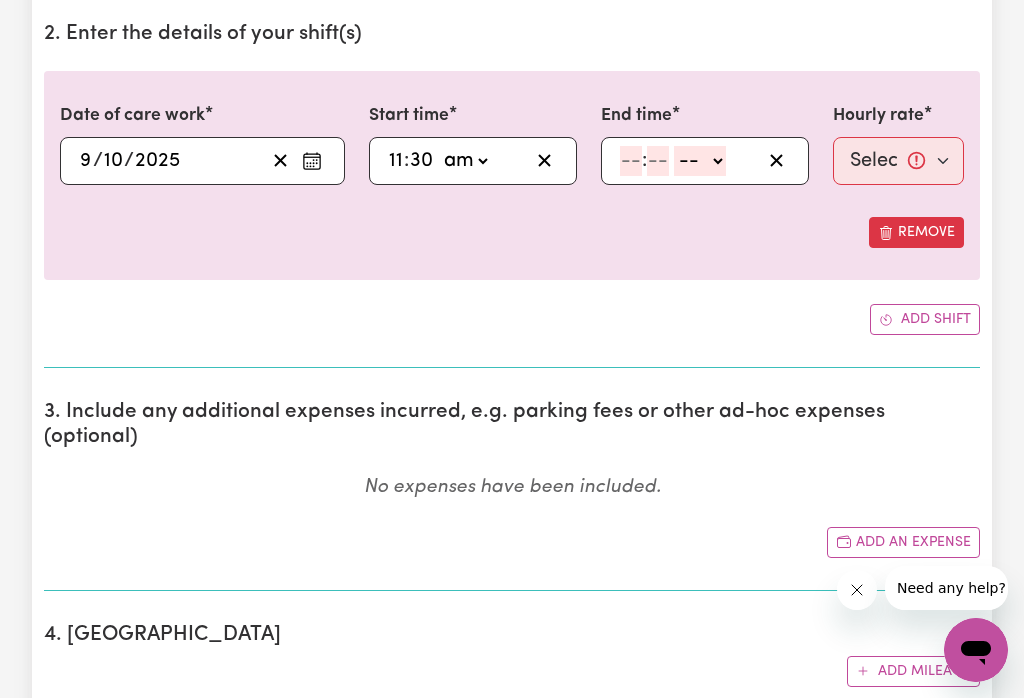
select select "pm"
click at [620, 162] on input "number" at bounding box center [631, 161] width 22 height 30
type input "1"
click at [650, 163] on input "number" at bounding box center [649, 162] width 22 height 30
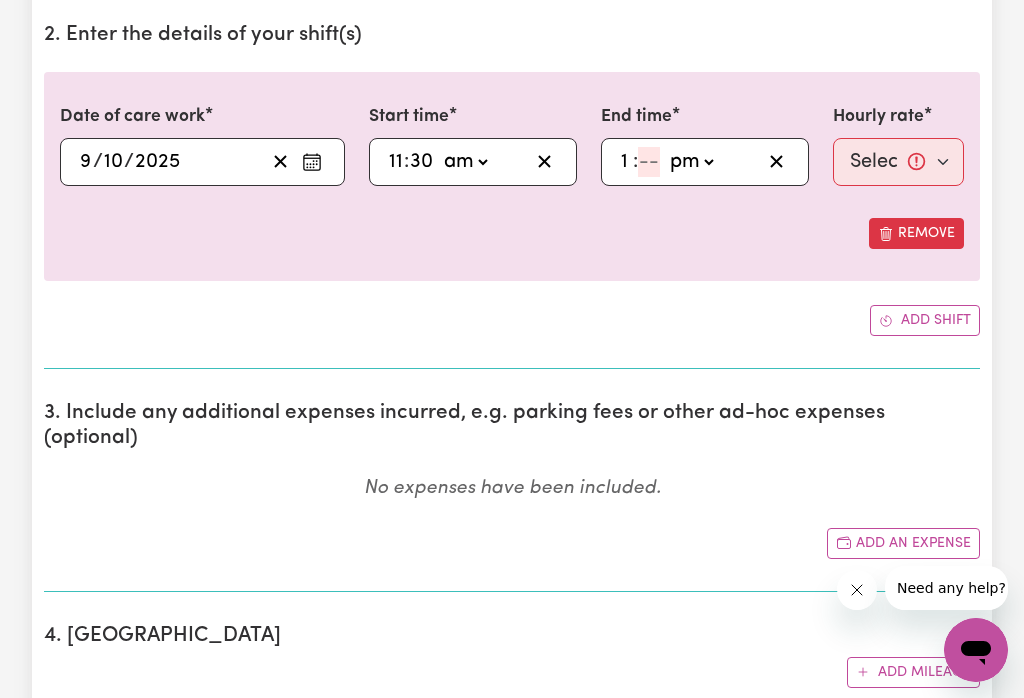
type input "3"
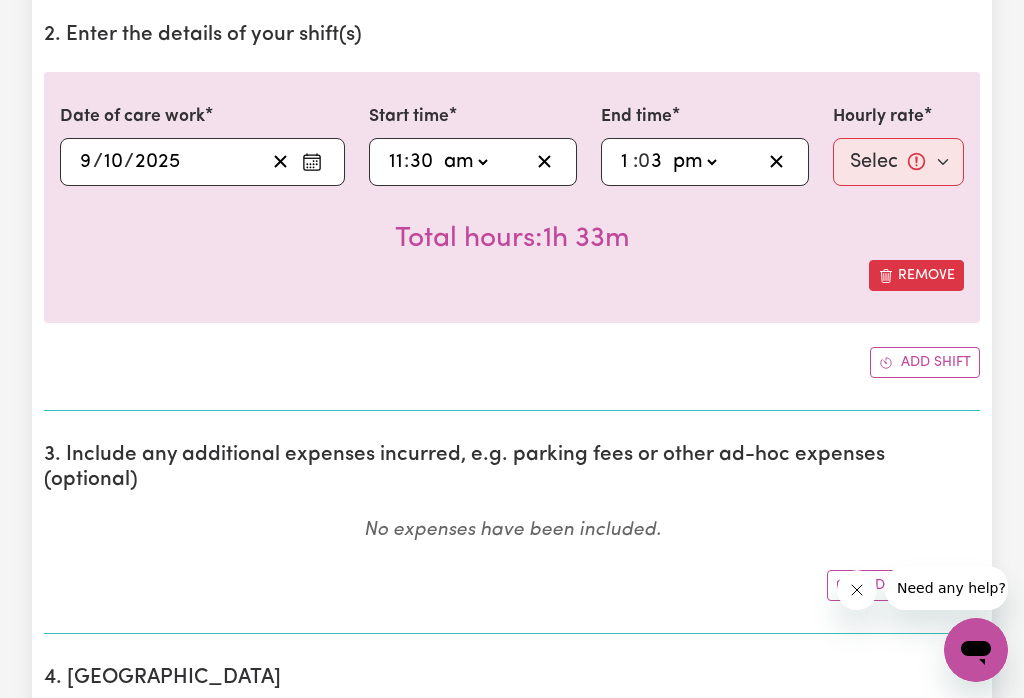
type input "13:30"
type input "30"
click at [920, 162] on select "Select rate... $47.00 (Weekday)" at bounding box center [898, 162] width 131 height 48
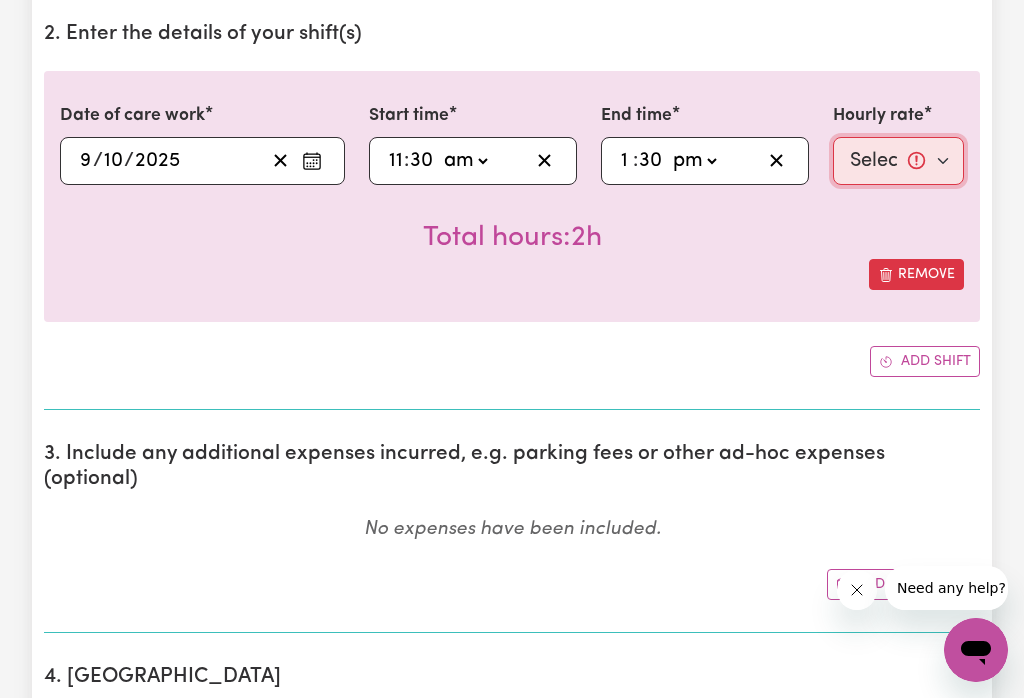
select select "47-Weekday"
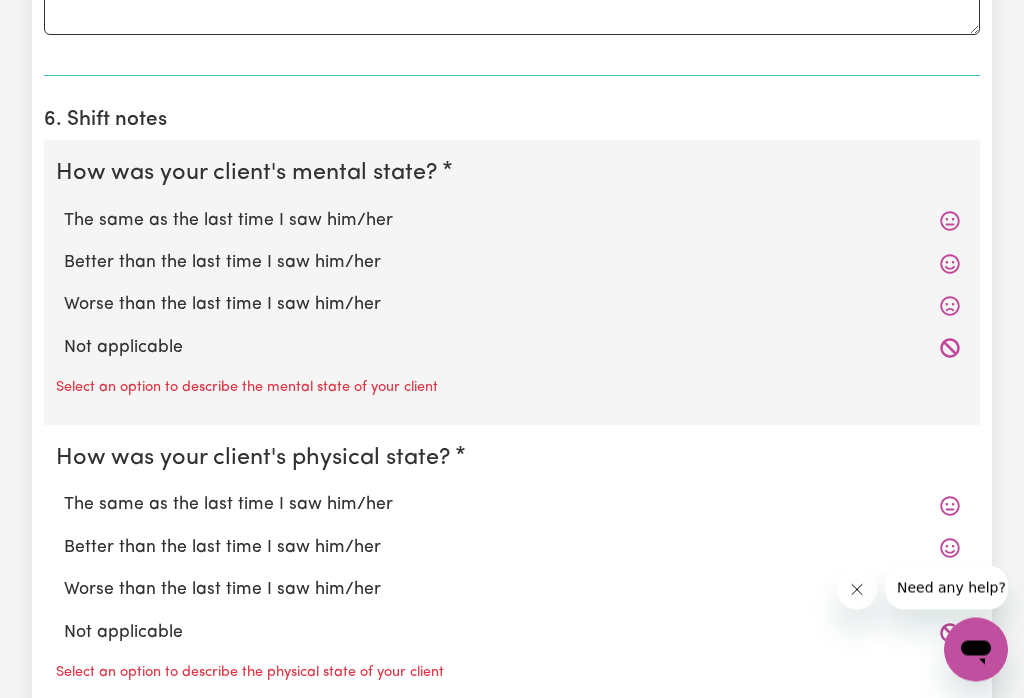
scroll to position [1541, 0]
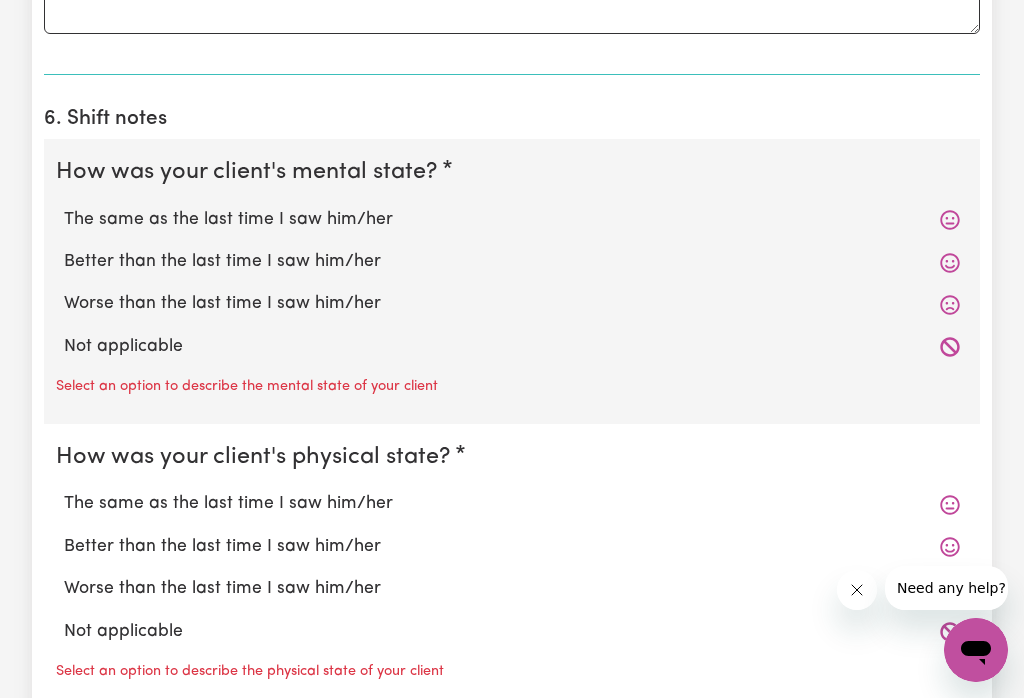
click at [348, 291] on label "Worse than the last time I saw him/her" at bounding box center [512, 304] width 896 height 26
click at [64, 290] on input "Worse than the last time I saw him/her" at bounding box center [63, 290] width 1 height 1
radio input "true"
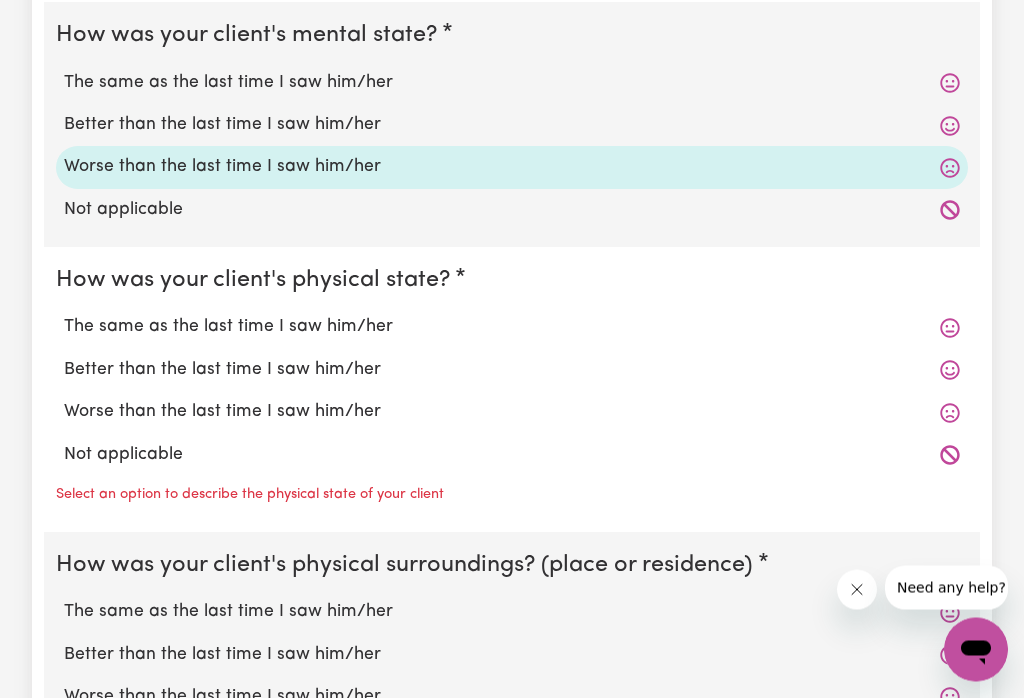
scroll to position [1679, 0]
click at [313, 399] on label "Worse than the last time I saw him/her" at bounding box center [512, 412] width 896 height 26
click at [64, 398] on input "Worse than the last time I saw him/her" at bounding box center [63, 398] width 1 height 1
radio input "true"
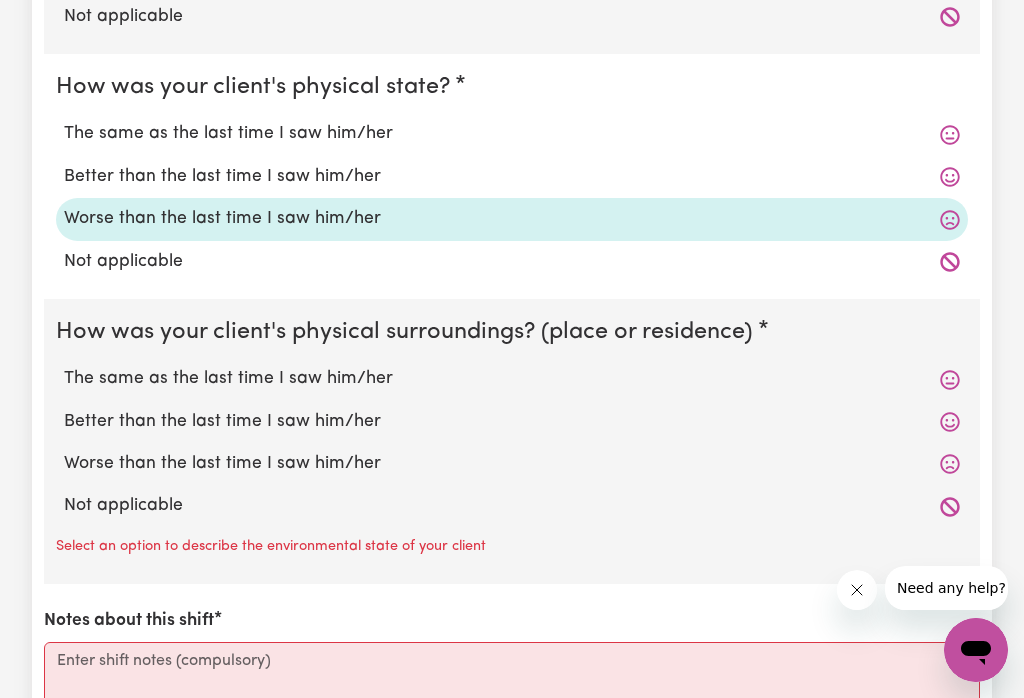
scroll to position [1871, 0]
click at [322, 452] on label "Worse than the last time I saw him/her" at bounding box center [512, 465] width 896 height 26
click at [64, 451] on input "Worse than the last time I saw him/her" at bounding box center [63, 451] width 1 height 1
radio input "true"
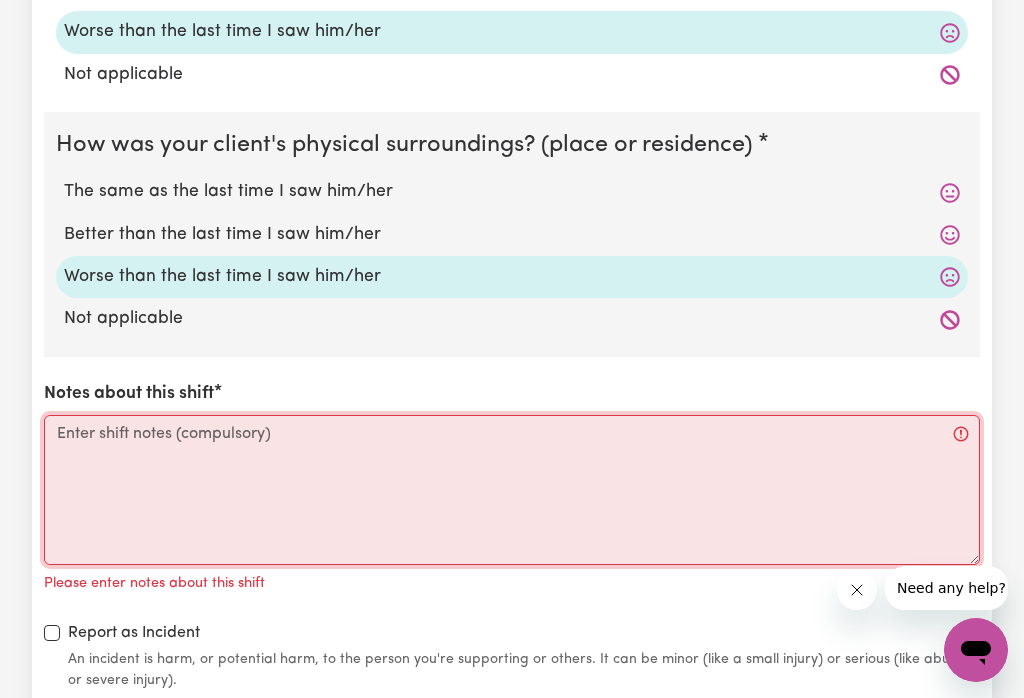
click at [173, 415] on textarea "Notes about this shift" at bounding box center [512, 490] width 936 height 150
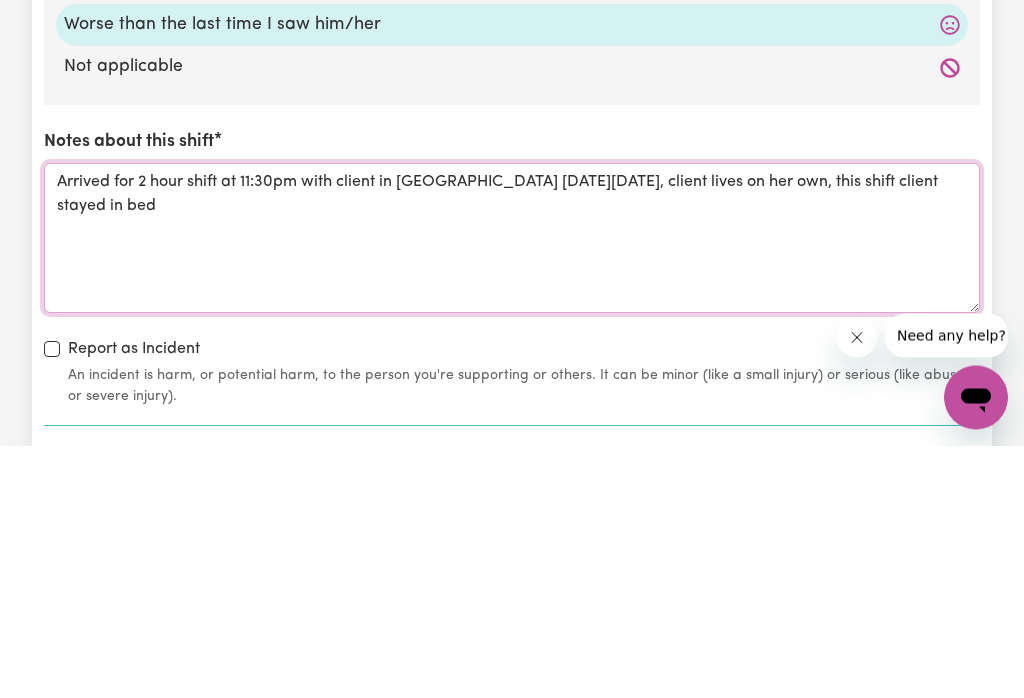
click at [241, 416] on textarea "Arrived for 2 hour shift at 11:30pm with client in [GEOGRAPHIC_DATA] [DATE][DAT…" at bounding box center [512, 491] width 936 height 150
click at [946, 416] on textarea "Arrived for 2 hour shift at 11:30pm with client in [GEOGRAPHIC_DATA] [DATE][DAT…" at bounding box center [512, 491] width 936 height 150
click at [124, 416] on textarea "Arrived for 2 hour shift at 11:30pm with client in [GEOGRAPHIC_DATA] [DATE][DAT…" at bounding box center [512, 491] width 936 height 150
click at [878, 416] on textarea "Arrived for 2 hour shift at 11:30pm with client in [GEOGRAPHIC_DATA] [DATE][DAT…" at bounding box center [512, 491] width 936 height 150
click at [938, 416] on textarea "Arrived for 2 hour shift at 11:30pm with client in [GEOGRAPHIC_DATA] [DATE][DAT…" at bounding box center [512, 491] width 936 height 150
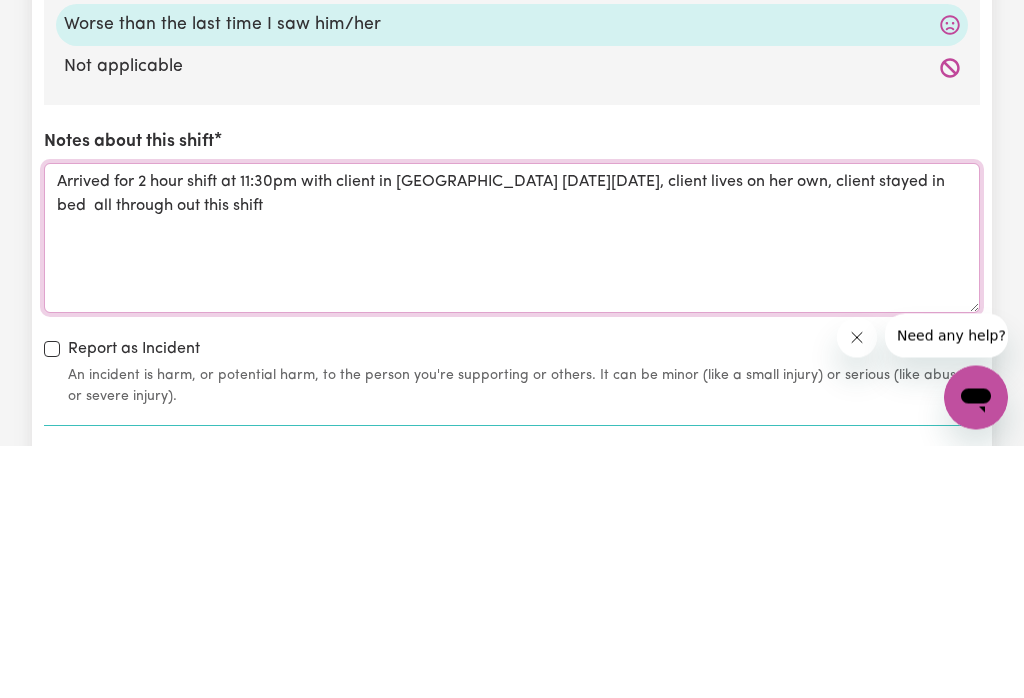
click at [934, 416] on textarea "Arrived for 2 hour shift at 11:30pm with client in [GEOGRAPHIC_DATA] [DATE][DAT…" at bounding box center [512, 491] width 936 height 150
click at [362, 416] on textarea "Arrived for 2 hour shift at 11:30pm with client in [GEOGRAPHIC_DATA] [DATE][DAT…" at bounding box center [512, 491] width 936 height 150
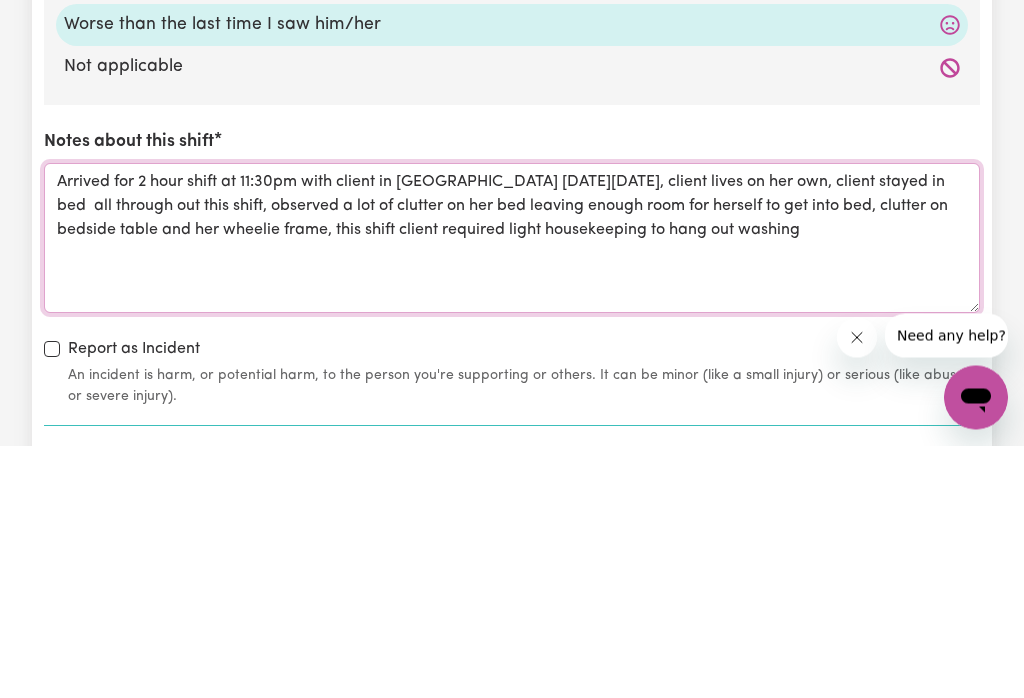
click at [710, 416] on textarea "Arrived for 2 hour shift at 11:30pm with client in [GEOGRAPHIC_DATA] [DATE][DAT…" at bounding box center [512, 491] width 936 height 150
click at [888, 416] on textarea "Arrived for 2 hour shift at 11:30pm with client in [GEOGRAPHIC_DATA] [DATE][DAT…" at bounding box center [512, 491] width 936 height 150
click at [975, 416] on textarea "Arrived for 2 hour shift at 11:30pm with client in [GEOGRAPHIC_DATA] [DATE][DAT…" at bounding box center [512, 491] width 936 height 150
click at [137, 416] on textarea "Arrived for 2 hour shift at 11:30pm with client in [GEOGRAPHIC_DATA] [DATE][DAT…" at bounding box center [512, 491] width 936 height 150
click at [340, 416] on textarea "Arrived for 2 hour shift at 11:30pm with client in [GEOGRAPHIC_DATA] [DATE][DAT…" at bounding box center [512, 491] width 936 height 150
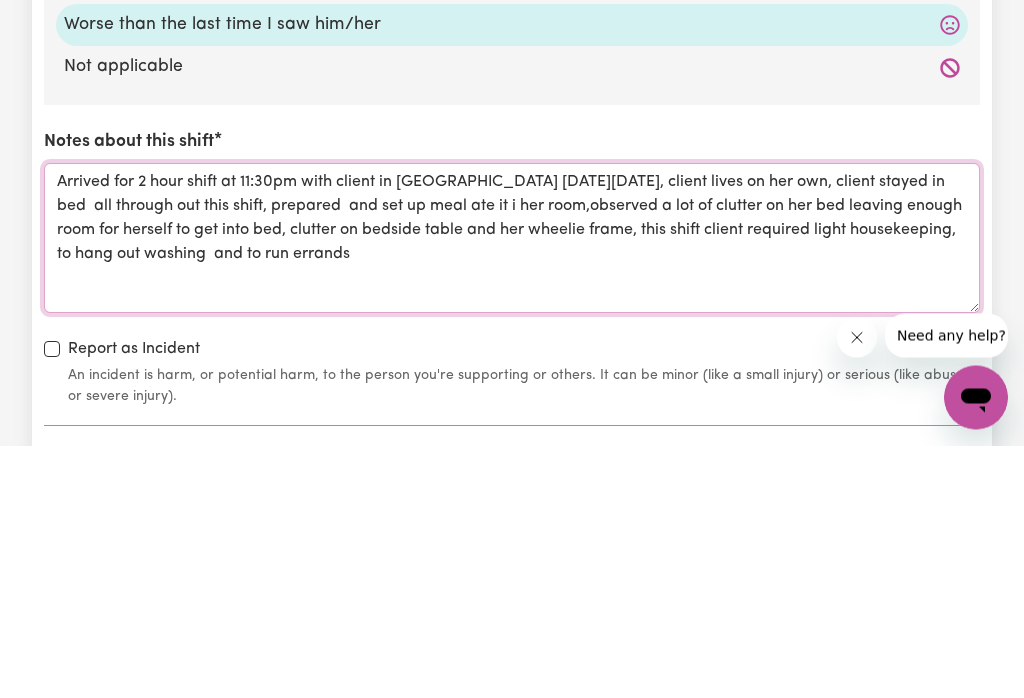
click at [933, 416] on textarea "Arrived for 2 hour shift at 11:30pm with client in [GEOGRAPHIC_DATA] [DATE][DAT…" at bounding box center [512, 491] width 936 height 150
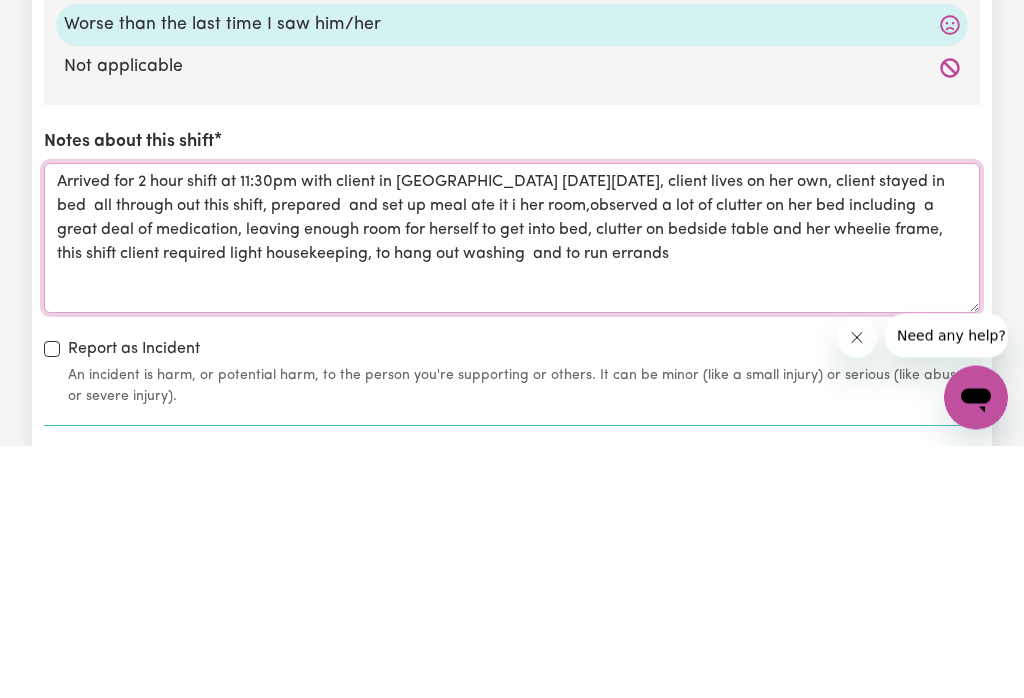
click at [895, 416] on textarea "Arrived for 2 hour shift at 11:30pm with client in [GEOGRAPHIC_DATA] [DATE][DAT…" at bounding box center [512, 491] width 936 height 150
click at [798, 416] on textarea "Arrived for 2 hour shift at 11:30pm with client in [GEOGRAPHIC_DATA] [DATE][DAT…" at bounding box center [512, 491] width 936 height 150
click at [778, 416] on textarea "Arrived for 2 hour shift at 11:30pm with client in [GEOGRAPHIC_DATA] [DATE][DAT…" at bounding box center [512, 491] width 936 height 150
click at [952, 416] on textarea "Arrived for 2 hour shift at 11:30pm with client in [GEOGRAPHIC_DATA] [DATE][DAT…" at bounding box center [512, 491] width 936 height 150
click at [770, 416] on textarea "Arrived for 2 hour shift at 11:30pm with client in [GEOGRAPHIC_DATA] [DATE][DAT…" at bounding box center [512, 491] width 936 height 150
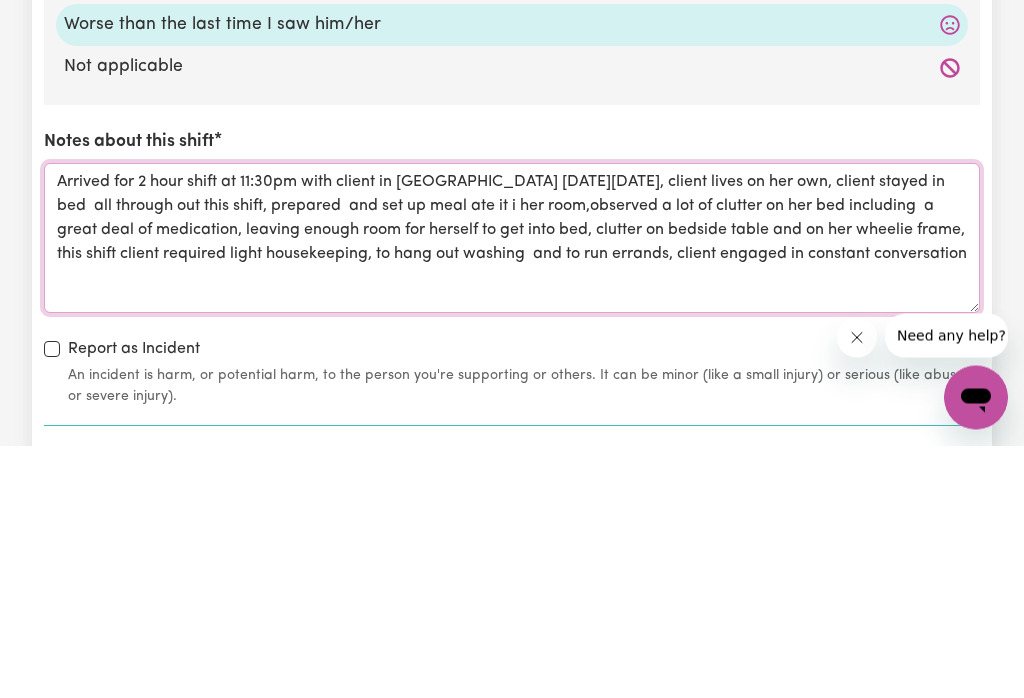
click at [224, 416] on textarea "Arrived for 2 hour shift at 11:30pm with client in [GEOGRAPHIC_DATA] [DATE][DAT…" at bounding box center [512, 491] width 936 height 150
click at [337, 416] on textarea "Arrived for 2 hour shift at 11:30pm with client in [GEOGRAPHIC_DATA] [DATE][DAT…" at bounding box center [512, 491] width 936 height 150
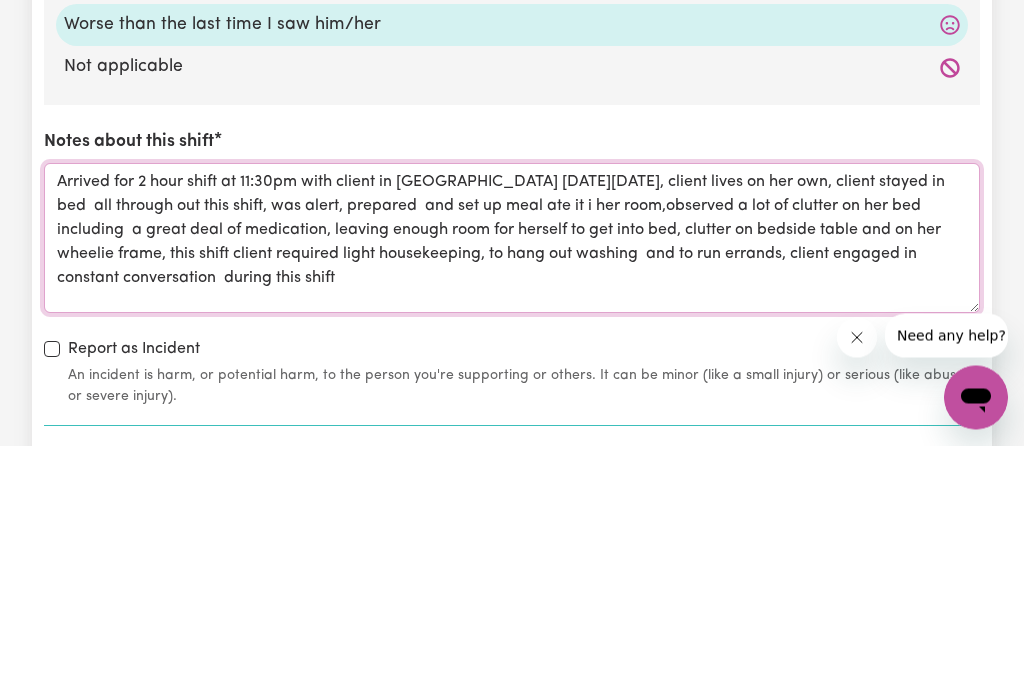
click at [354, 416] on textarea "Arrived for 2 hour shift at 11:30pm with client in [GEOGRAPHIC_DATA] [DATE][DAT…" at bounding box center [512, 491] width 936 height 150
click at [415, 416] on textarea "Arrived for 2 hour shift at 11:30pm with client in [GEOGRAPHIC_DATA] [DATE][DAT…" at bounding box center [512, 491] width 936 height 150
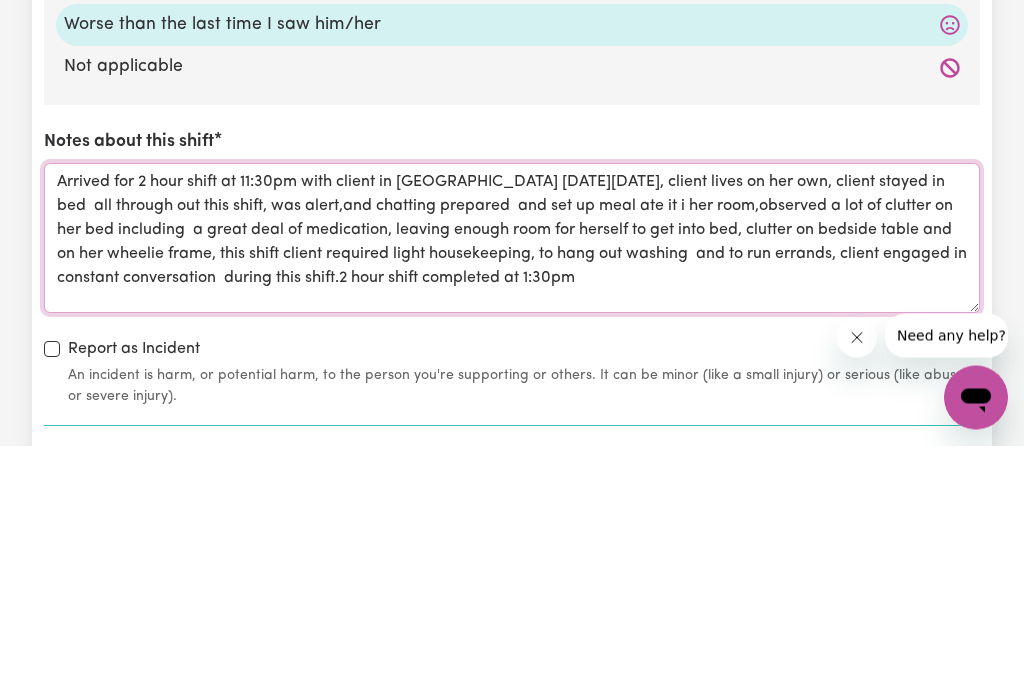
click at [411, 416] on textarea "Arrived for 2 hour shift at 11:30pm with client in [GEOGRAPHIC_DATA] [DATE][DAT…" at bounding box center [512, 491] width 936 height 150
click at [507, 416] on textarea "Arrived for 2 hour shift at 11:30pm with client in [GEOGRAPHIC_DATA] [DATE][DAT…" at bounding box center [512, 491] width 936 height 150
click at [967, 416] on textarea "Arrived for 2 hour shift at 11:30pm with client in [GEOGRAPHIC_DATA] [DATE][DAT…" at bounding box center [512, 491] width 936 height 150
click at [305, 416] on textarea "Arrived for 2 hour shift at 11:30pm with client in [GEOGRAPHIC_DATA] [DATE][DAT…" at bounding box center [512, 491] width 936 height 150
click at [417, 416] on textarea "Arrived for 2 hour shift at 11:30pm with client in [GEOGRAPHIC_DATA] [DATE][DAT…" at bounding box center [512, 491] width 936 height 150
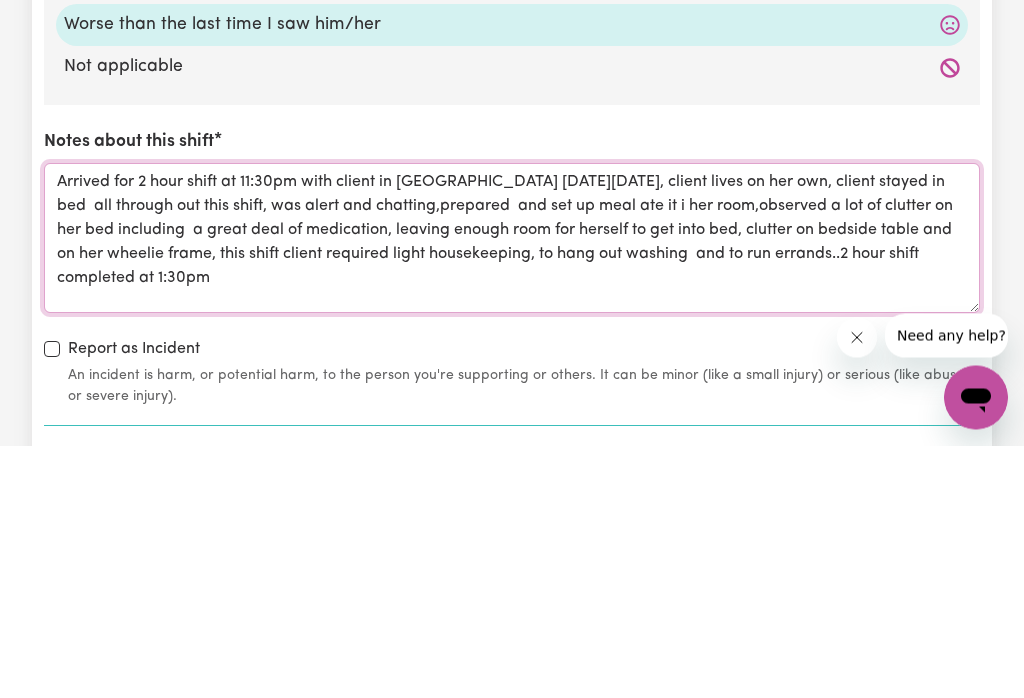
click at [263, 416] on textarea "Arrived for 2 hour shift at 11:30pm with client in [GEOGRAPHIC_DATA] [DATE][DAT…" at bounding box center [512, 491] width 936 height 150
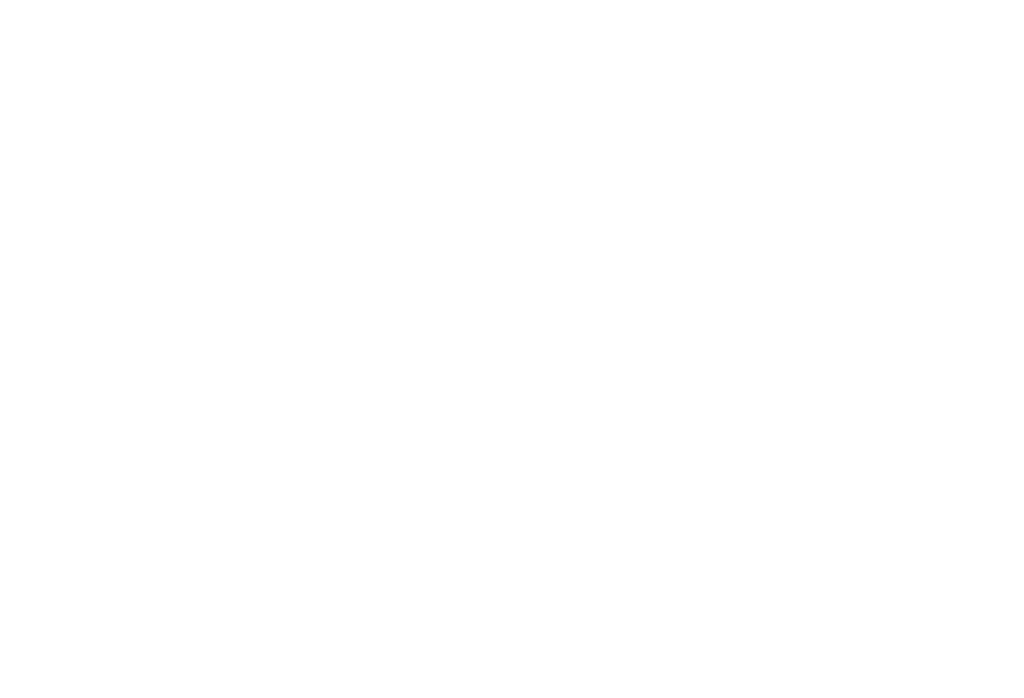
scroll to position [1317, 0]
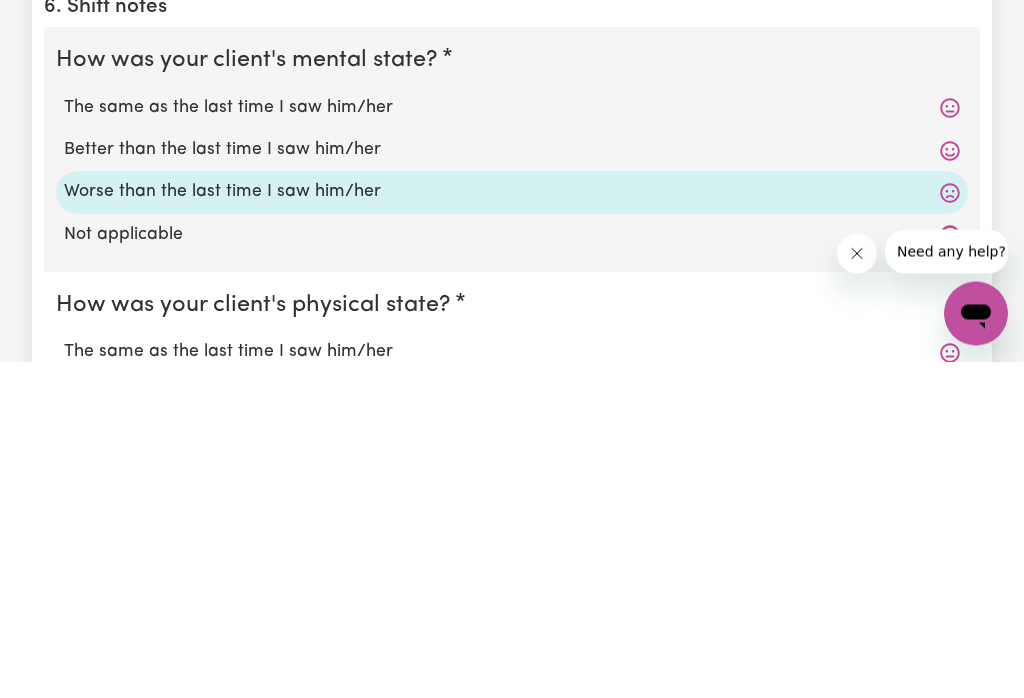
type textarea "Arrived for 2 hour shift at 11:30pm with client in [GEOGRAPHIC_DATA] [DATE][DAT…"
click at [347, 432] on label "The same as the last time I saw him/her" at bounding box center [512, 445] width 896 height 26
click at [64, 431] on input "The same as the last time I saw him/her" at bounding box center [63, 431] width 1 height 1
radio input "true"
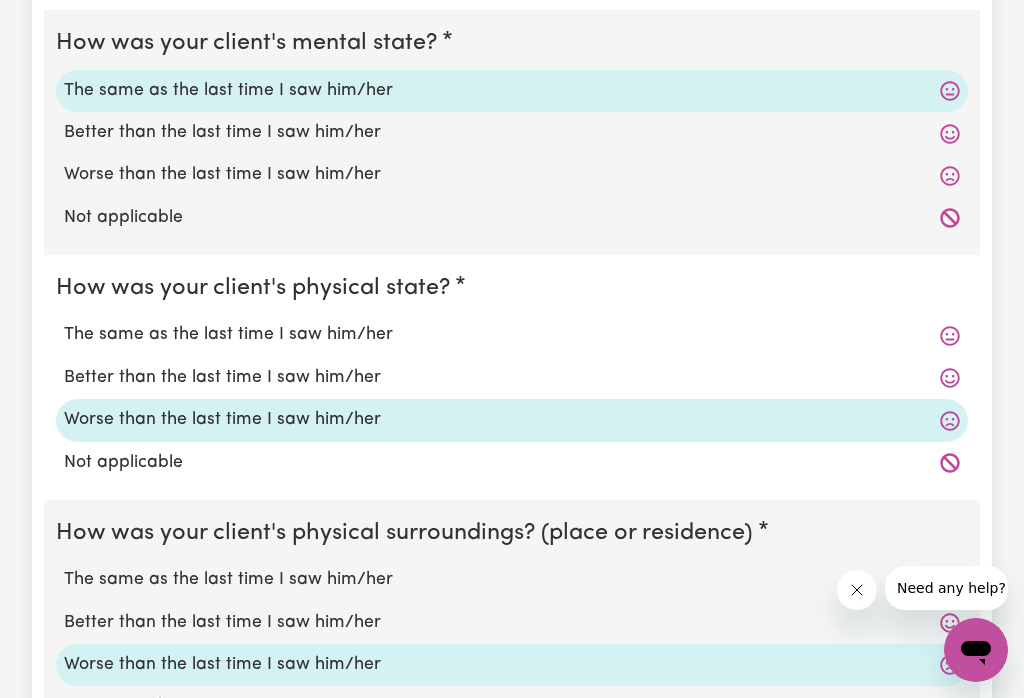
scroll to position [1711, 0]
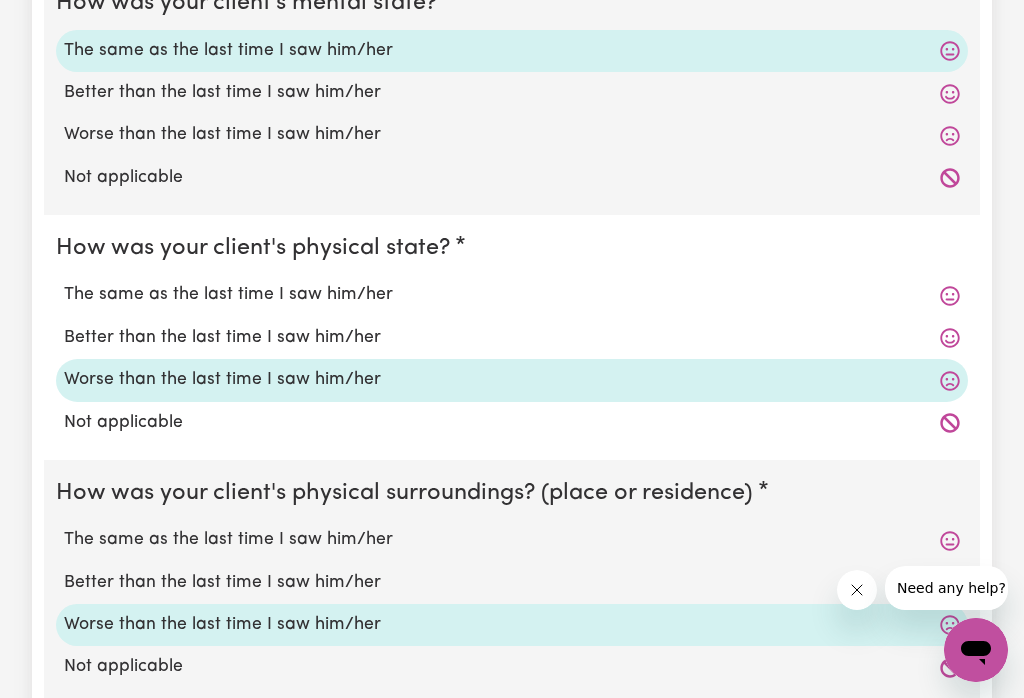
click at [317, 282] on label "The same as the last time I saw him/her" at bounding box center [512, 295] width 896 height 26
click at [64, 281] on input "The same as the last time I saw him/her" at bounding box center [63, 281] width 1 height 1
radio input "true"
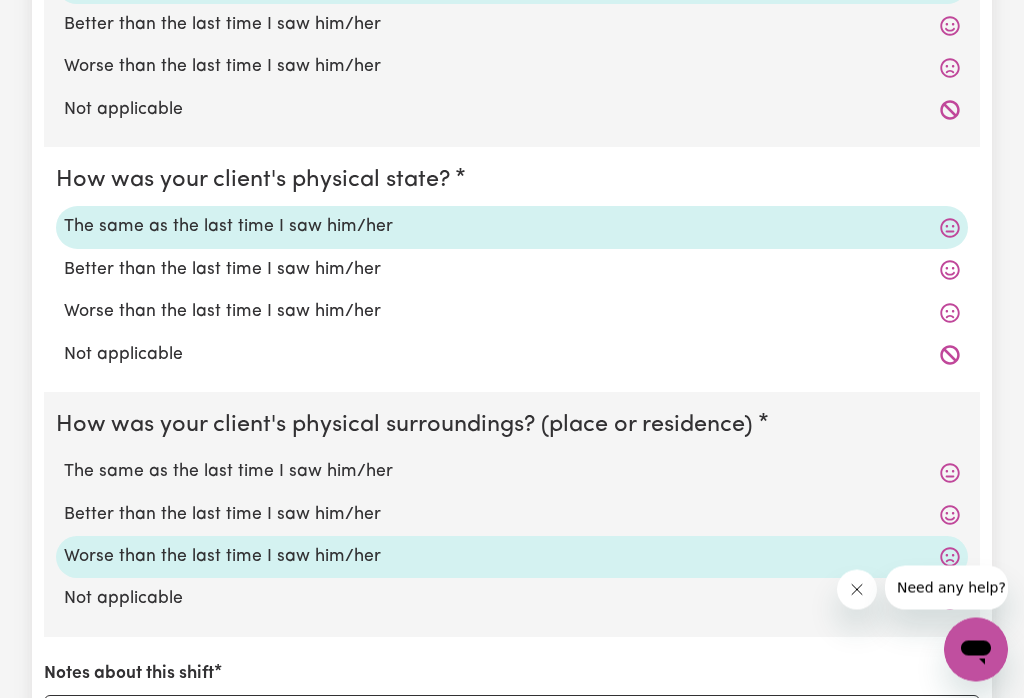
scroll to position [1781, 0]
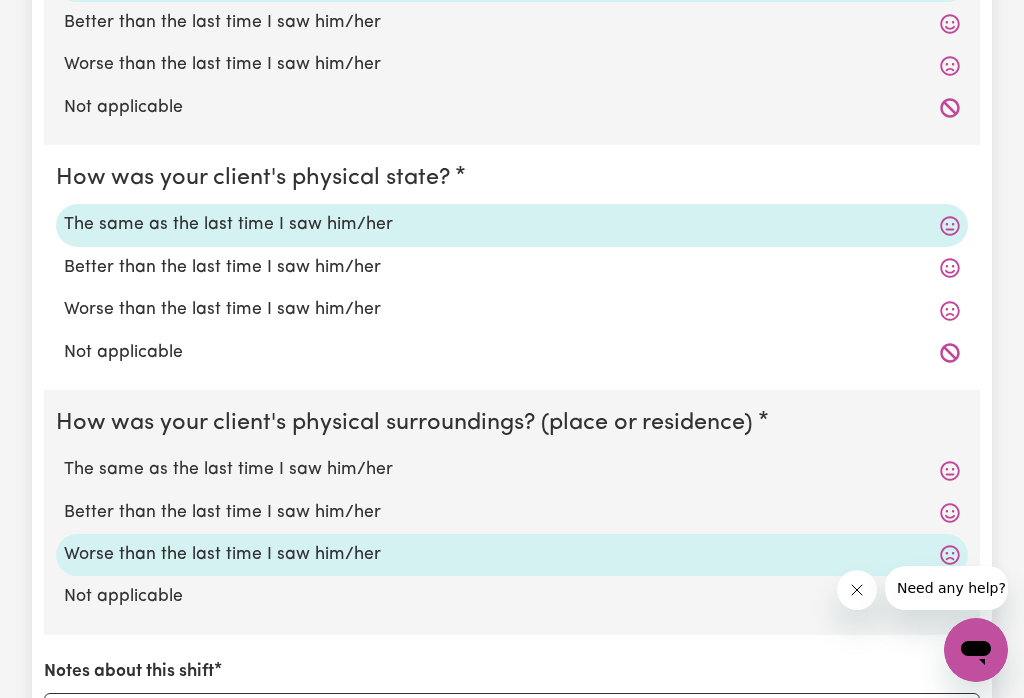
click at [280, 457] on label "The same as the last time I saw him/her" at bounding box center [512, 470] width 896 height 26
click at [64, 456] on input "The same as the last time I saw him/her" at bounding box center [63, 456] width 1 height 1
radio input "true"
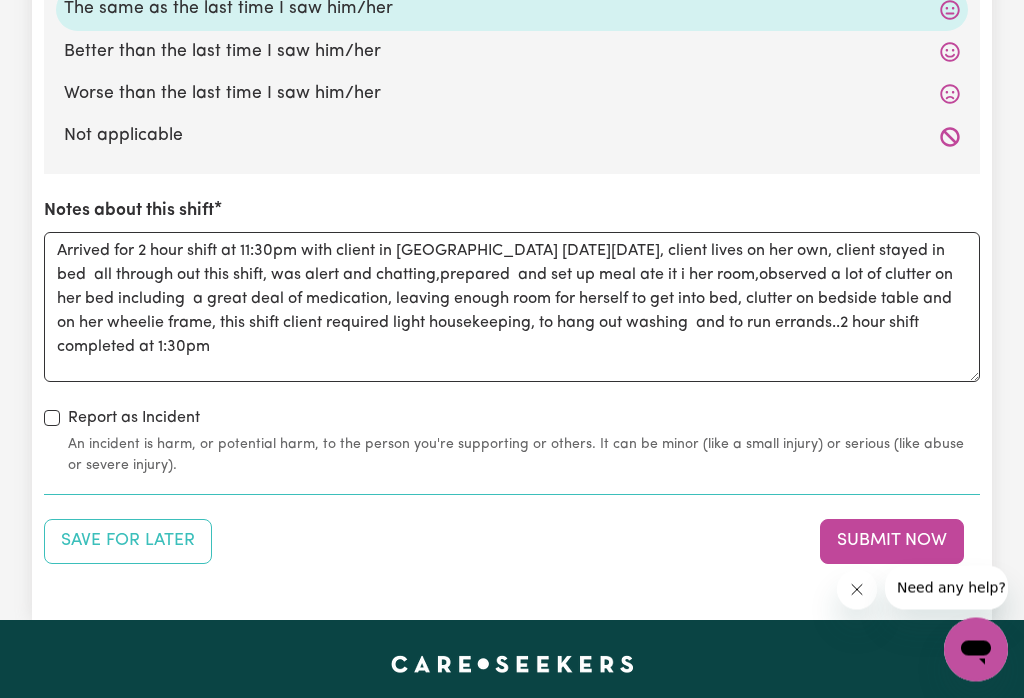
scroll to position [2289, 0]
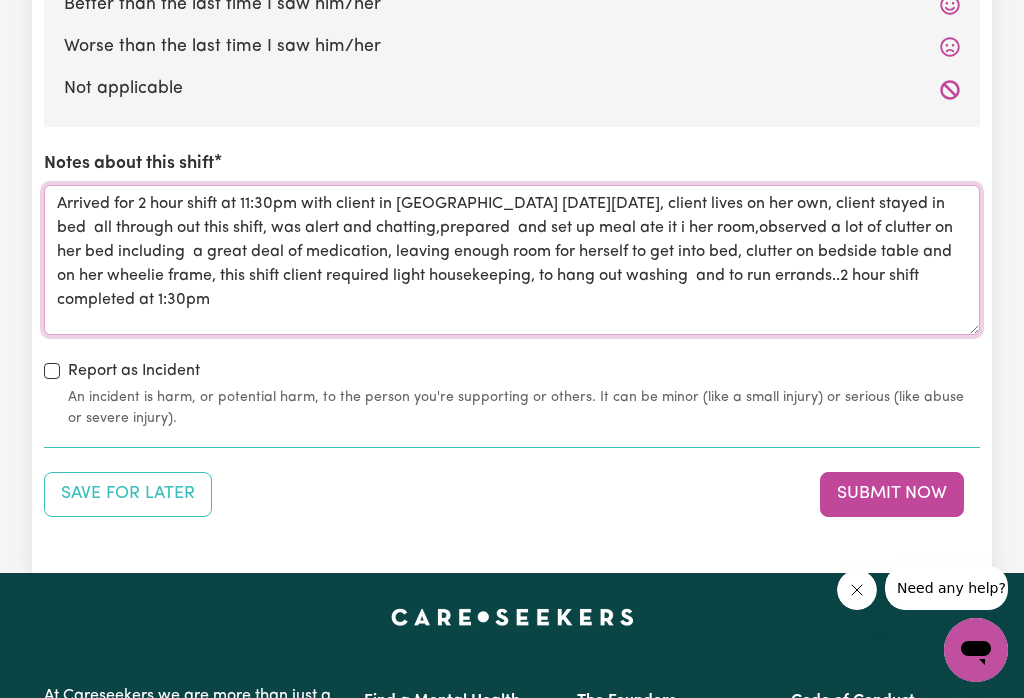
click at [262, 282] on textarea "Arrived for 2 hour shift at 11:30pm with client in [GEOGRAPHIC_DATA] [DATE][DAT…" at bounding box center [512, 260] width 936 height 150
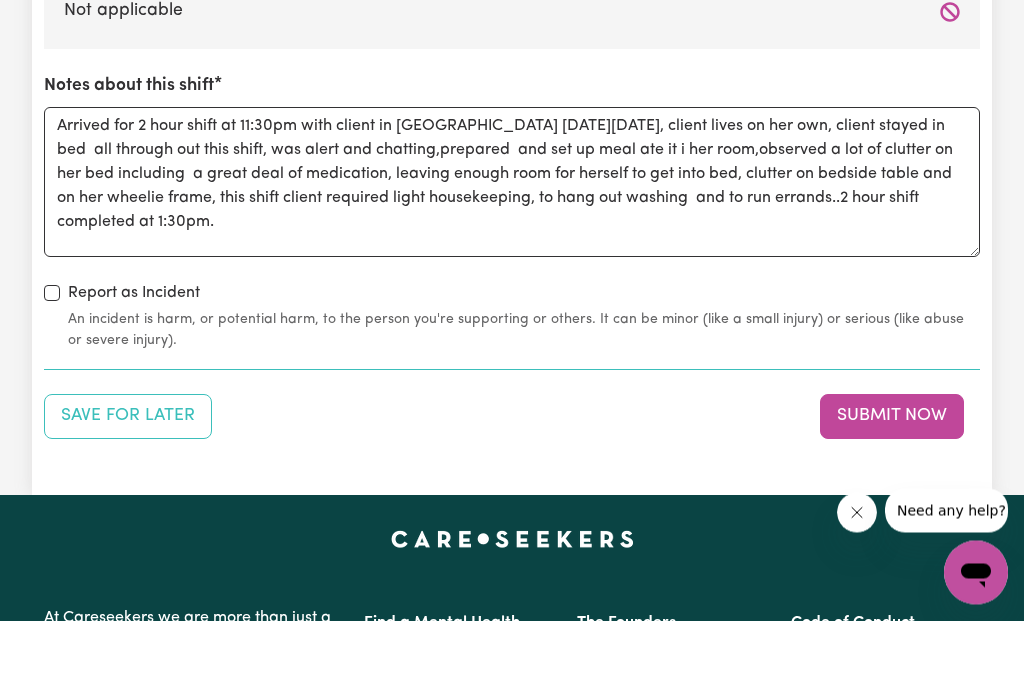
scroll to position [2367, 0]
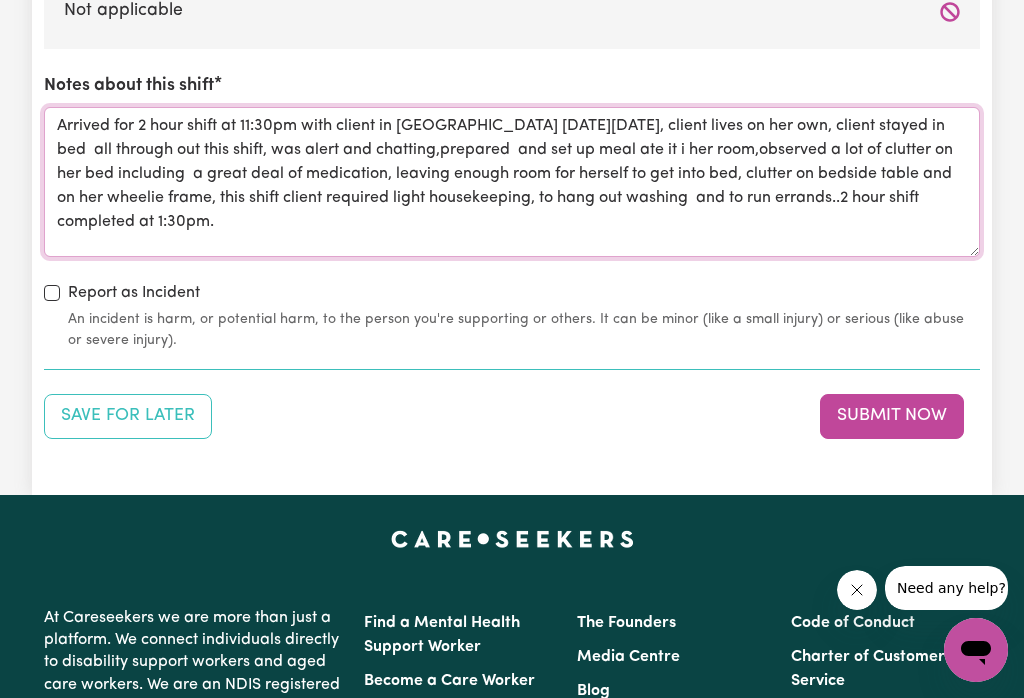
type textarea "Arrived for 2 hour shift at 11:30pm with client in [GEOGRAPHIC_DATA] [DATE][DAT…"
click at [872, 394] on button "Submit Now" at bounding box center [892, 416] width 144 height 44
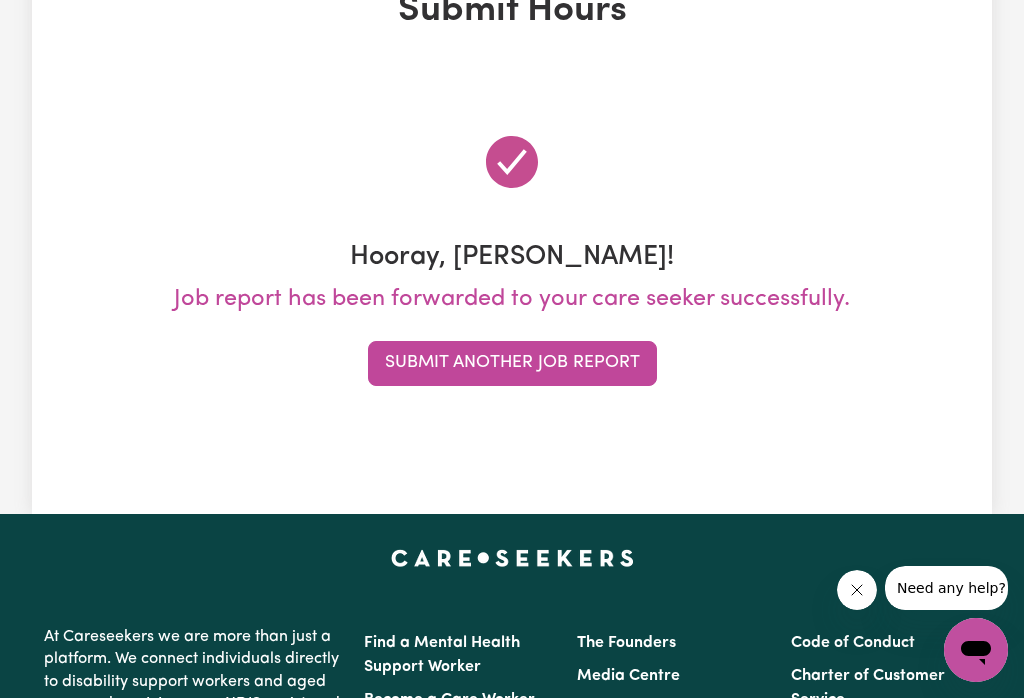
scroll to position [0, 0]
